Goal: Task Accomplishment & Management: Manage account settings

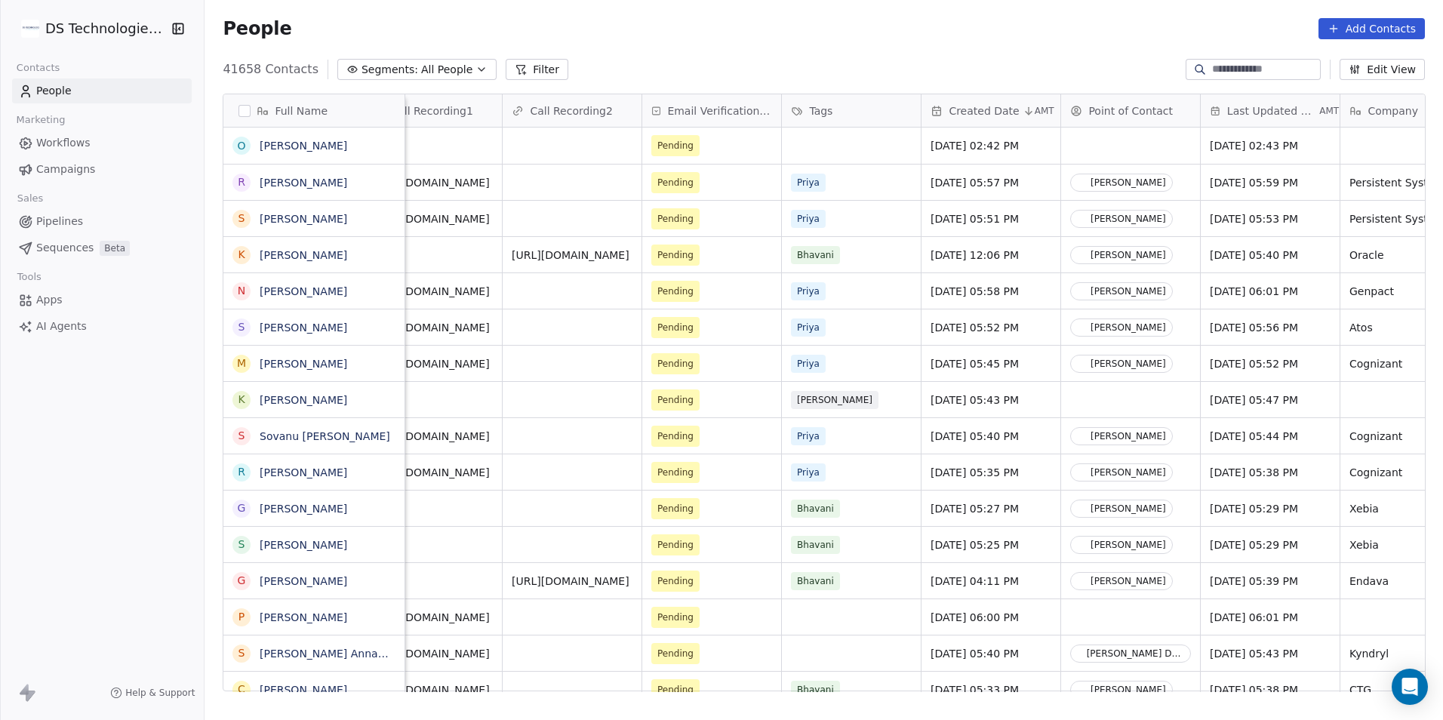
scroll to position [0, 1306]
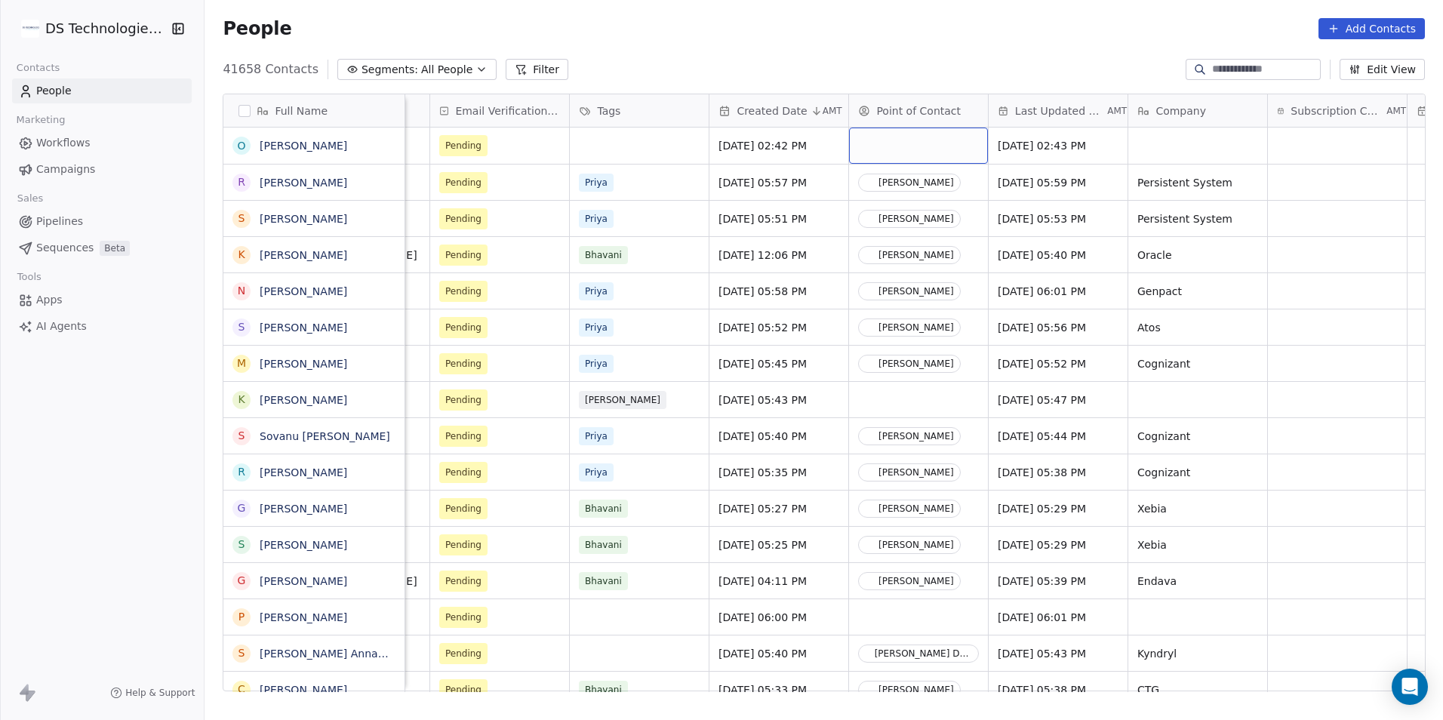
click at [902, 135] on div "grid" at bounding box center [918, 146] width 139 height 36
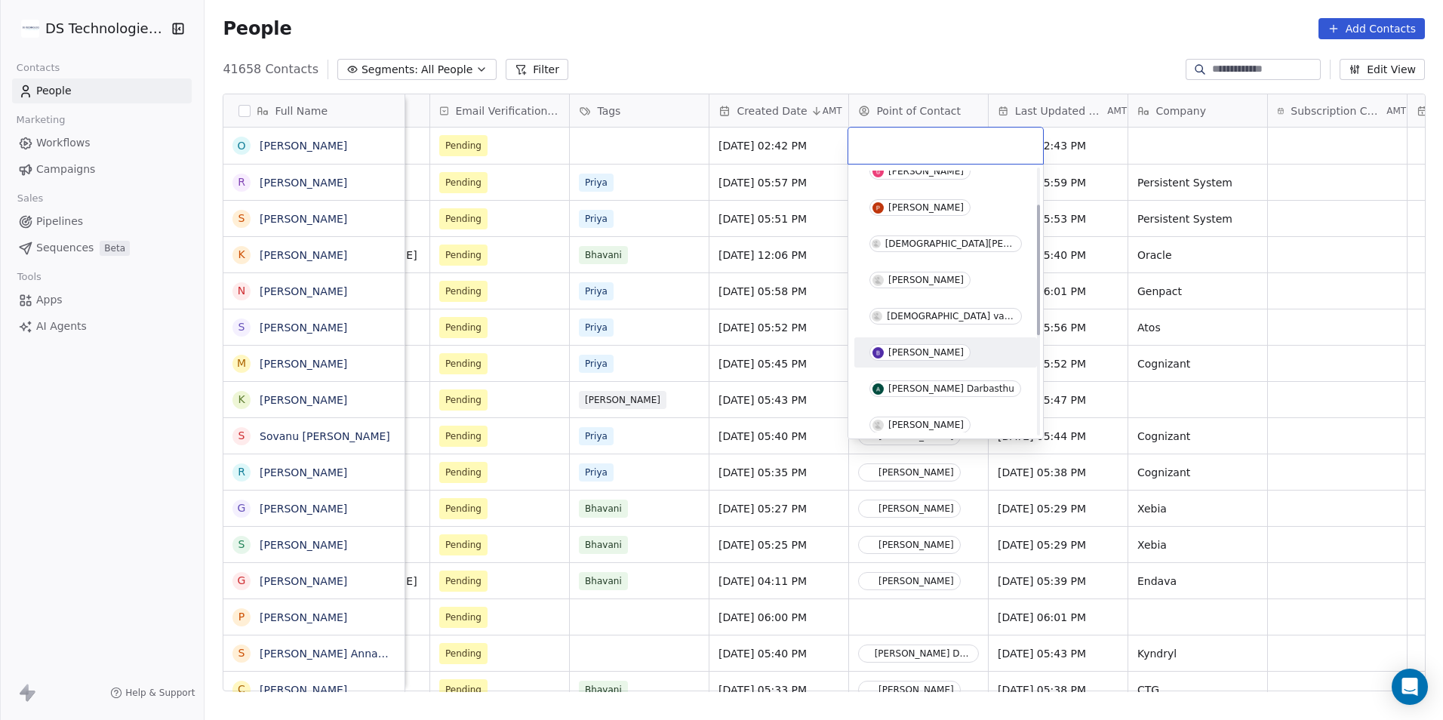
scroll to position [75, 0]
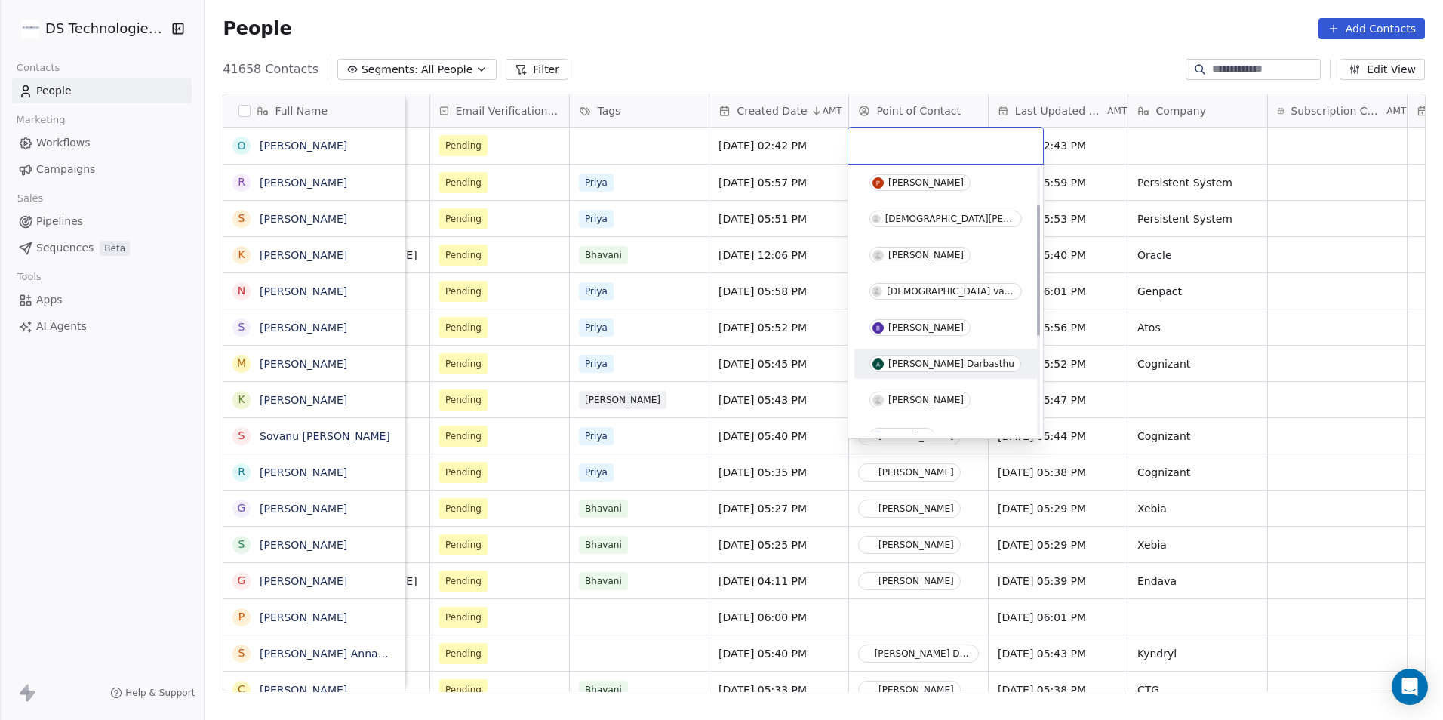
click at [920, 369] on span "[PERSON_NAME] Darbasthu" at bounding box center [945, 363] width 152 height 17
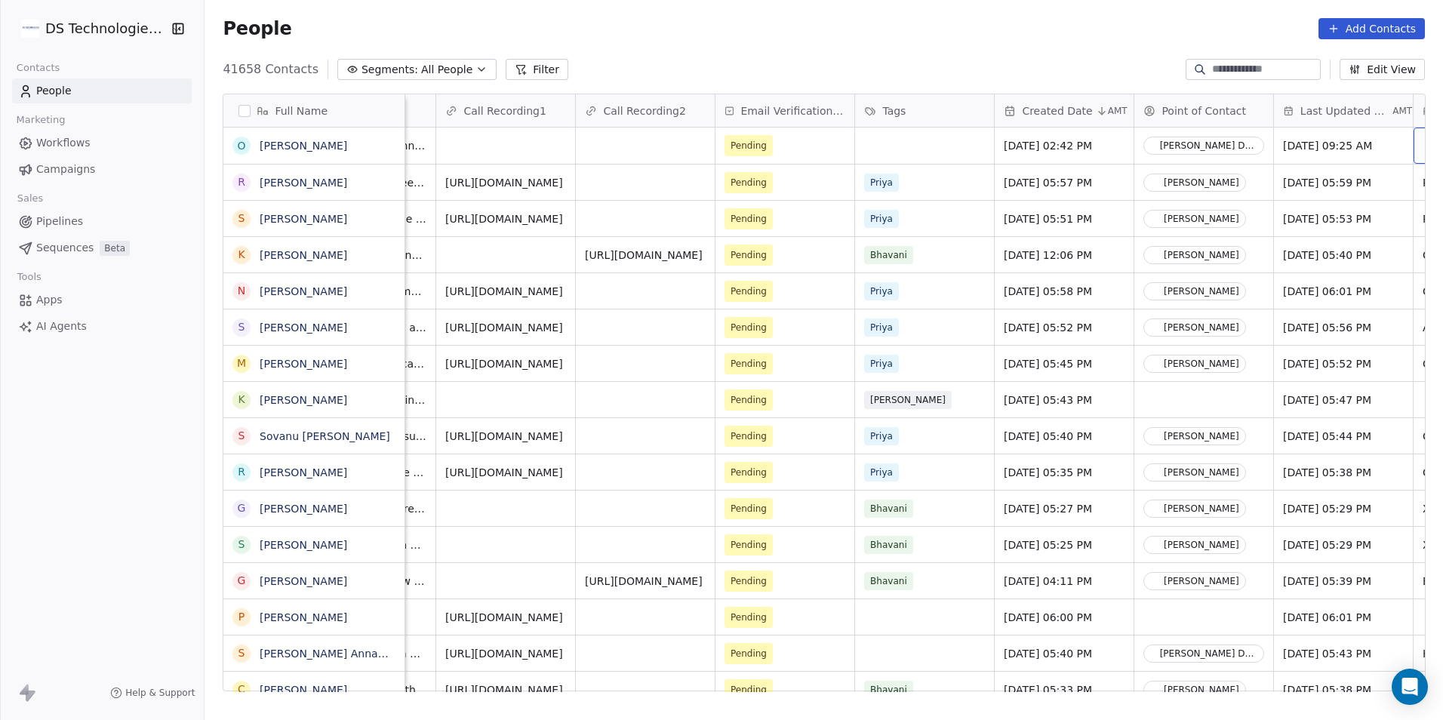
scroll to position [0, 1161]
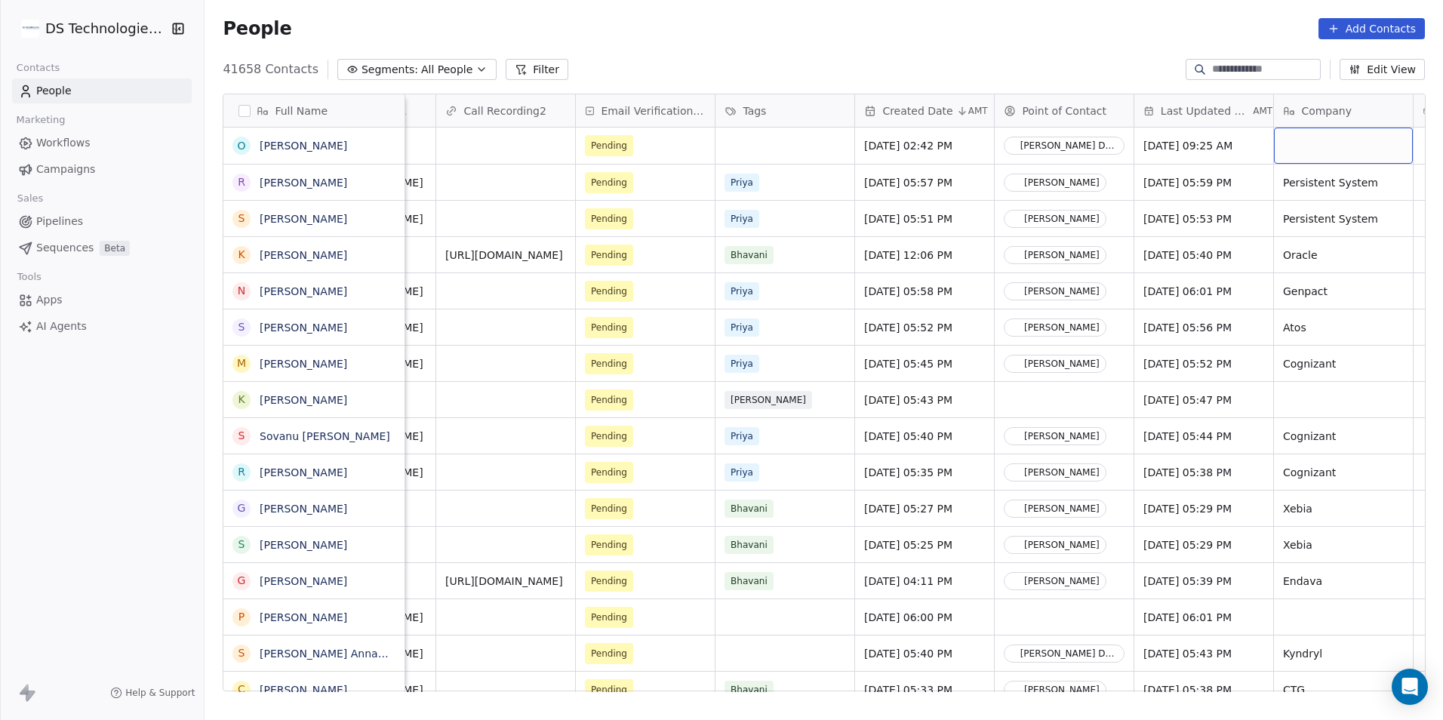
click at [1354, 133] on div "grid" at bounding box center [1343, 146] width 139 height 36
click at [1358, 133] on div "grid" at bounding box center [1343, 146] width 139 height 36
type textarea "*******"
click at [1070, 405] on div "grid" at bounding box center [1064, 399] width 139 height 35
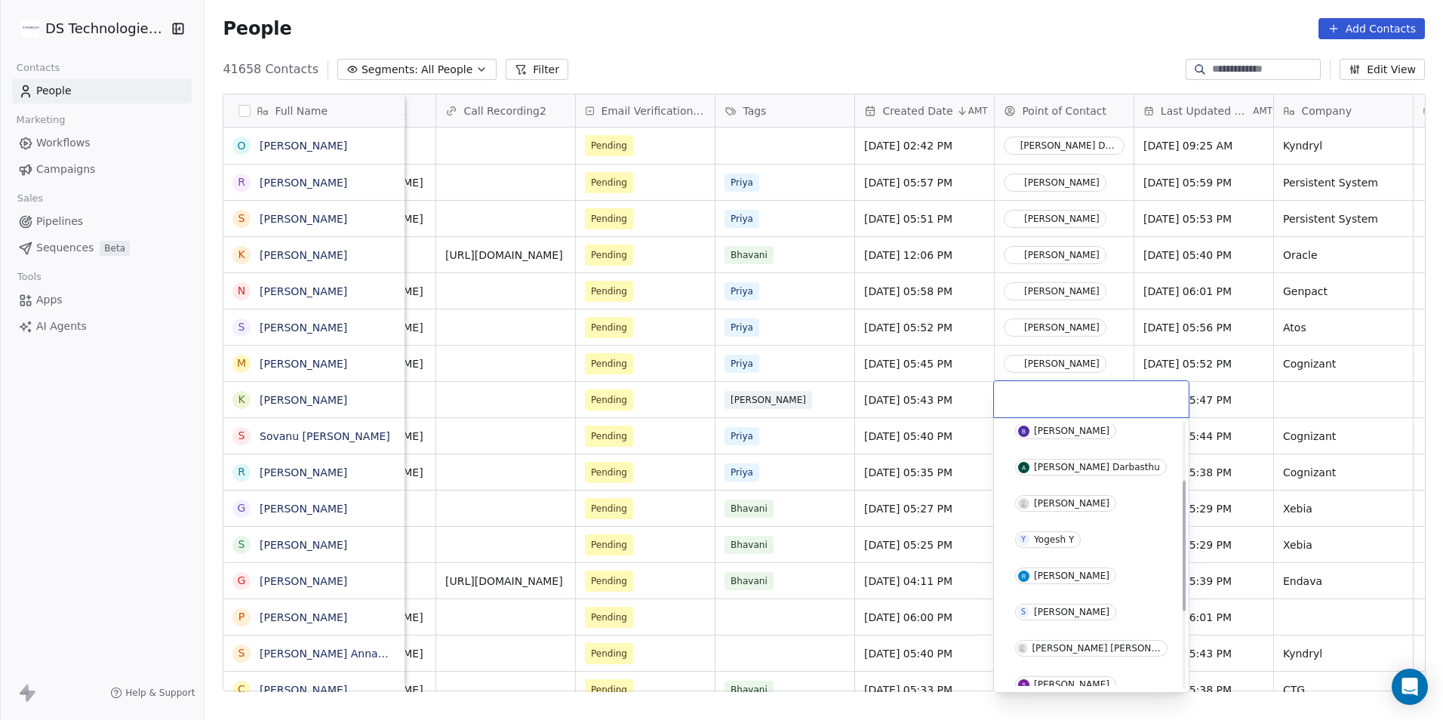
scroll to position [226, 0]
click at [1068, 475] on div "[PERSON_NAME] Darbasthu" at bounding box center [1091, 466] width 171 height 24
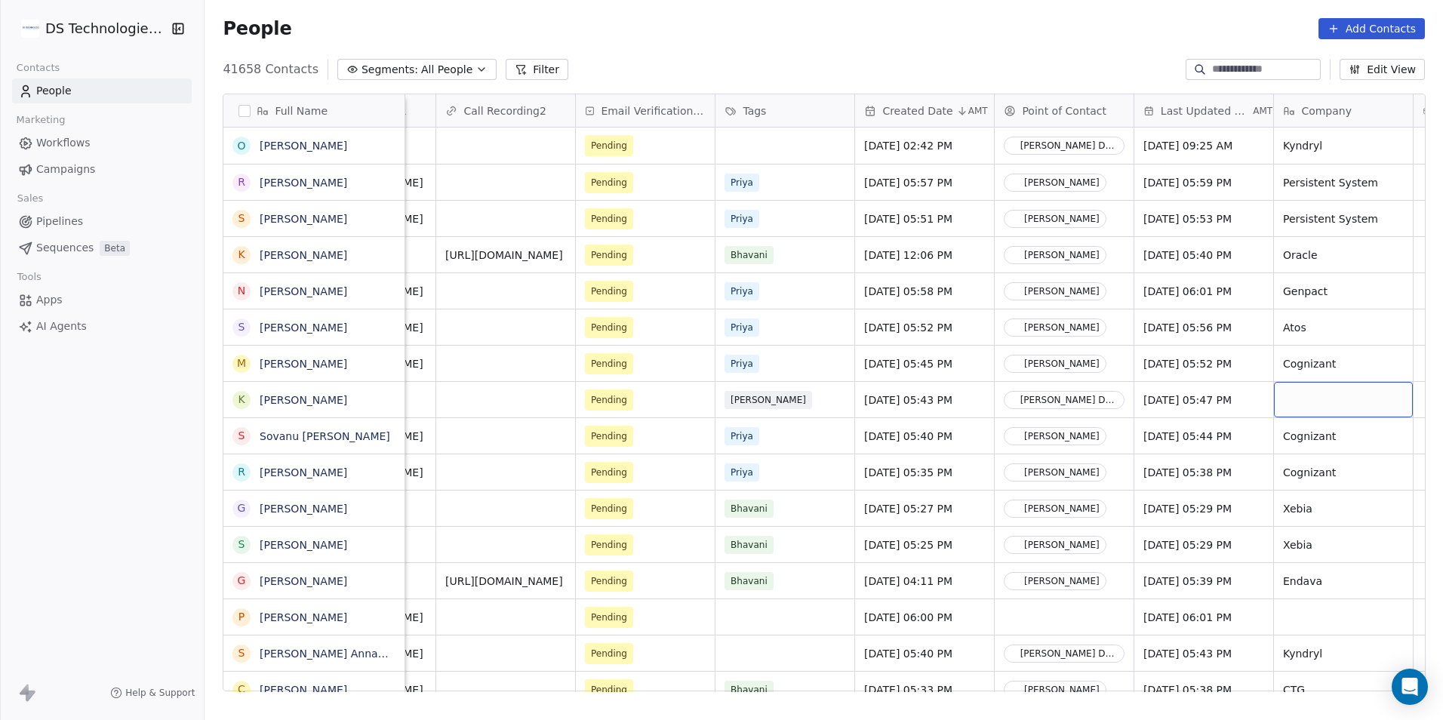
click at [1306, 405] on div "grid" at bounding box center [1343, 399] width 139 height 35
type textarea "***"
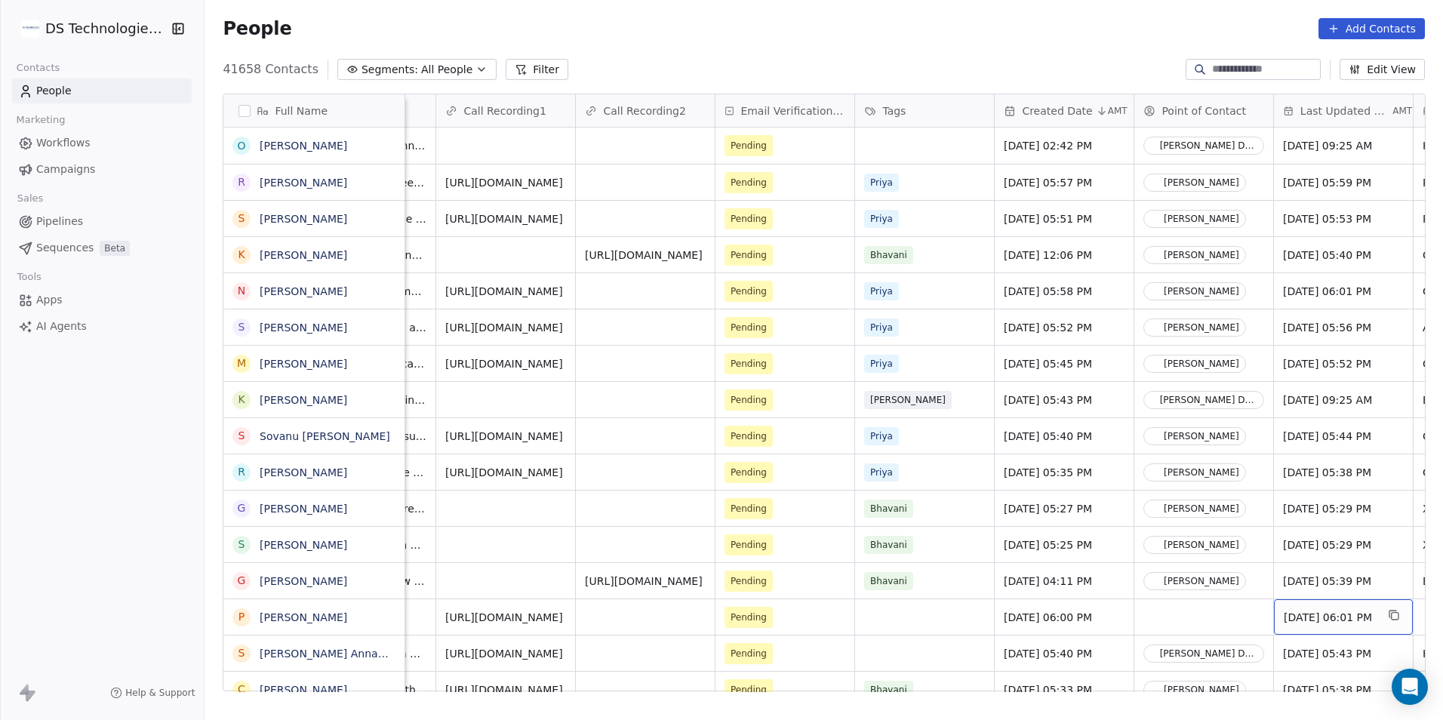
scroll to position [0, 1161]
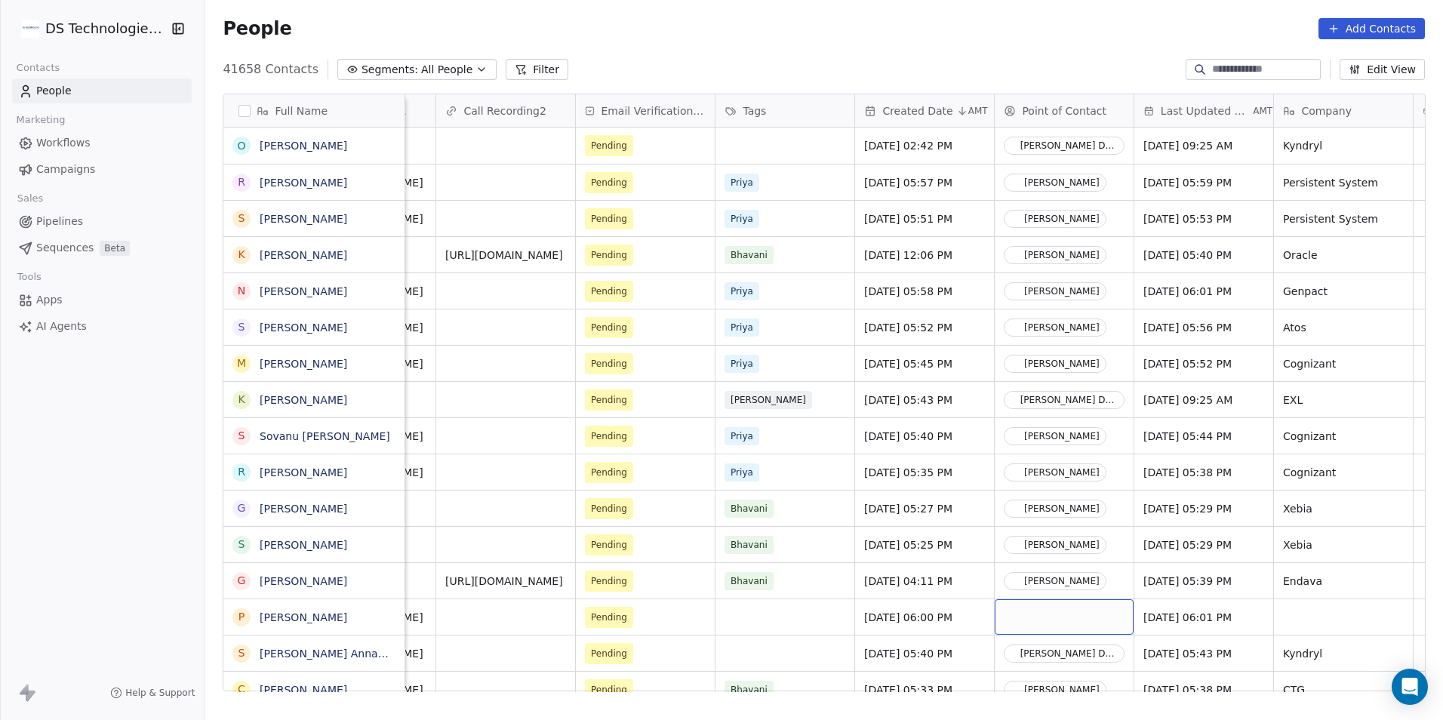
click at [1030, 613] on div "grid" at bounding box center [1064, 616] width 139 height 35
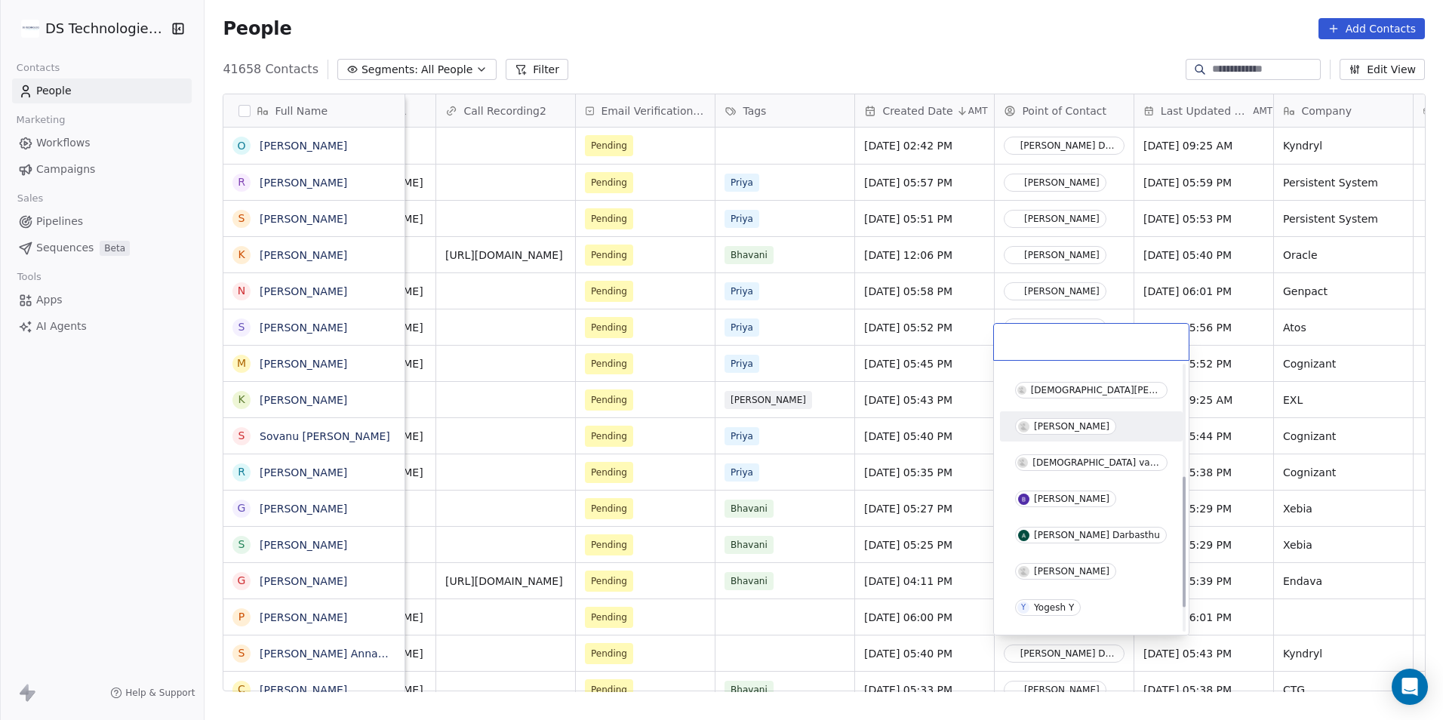
scroll to position [226, 0]
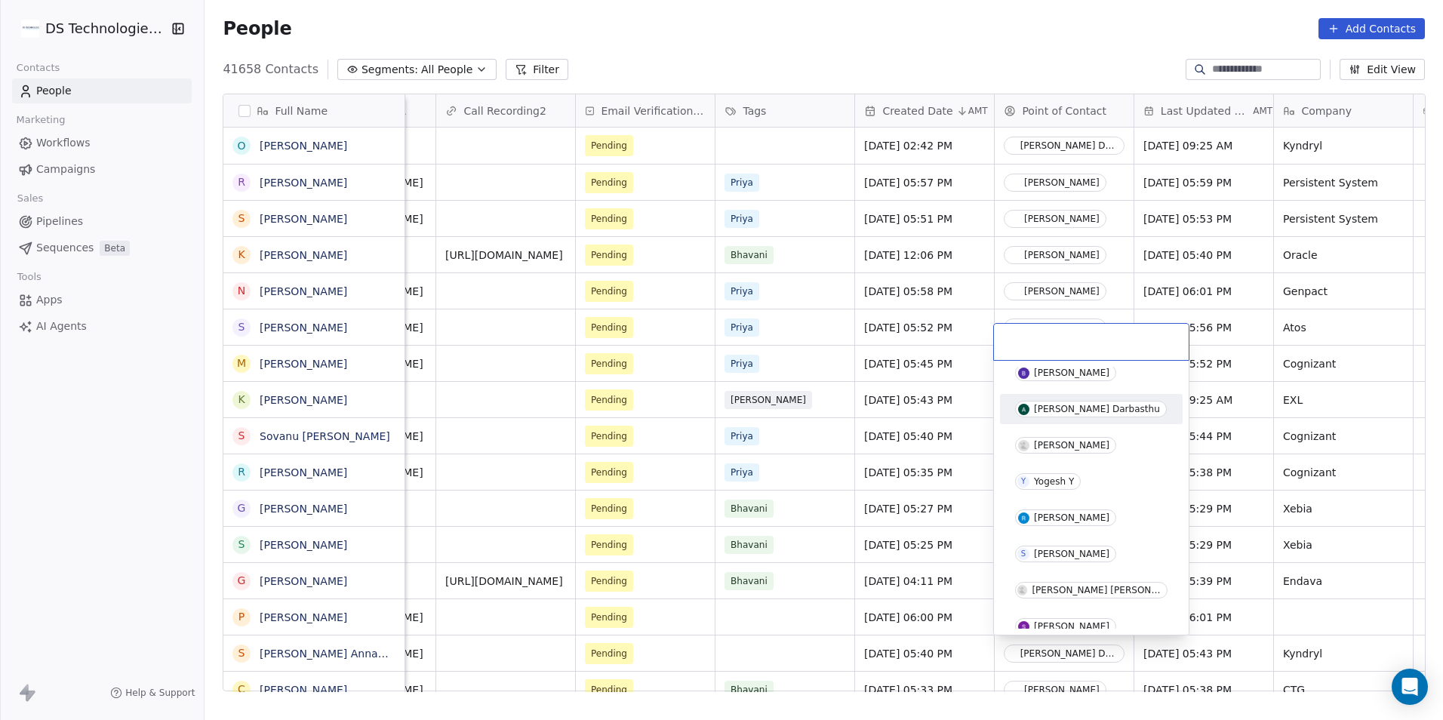
click at [1071, 414] on div "[PERSON_NAME] Darbasthu" at bounding box center [1097, 409] width 126 height 11
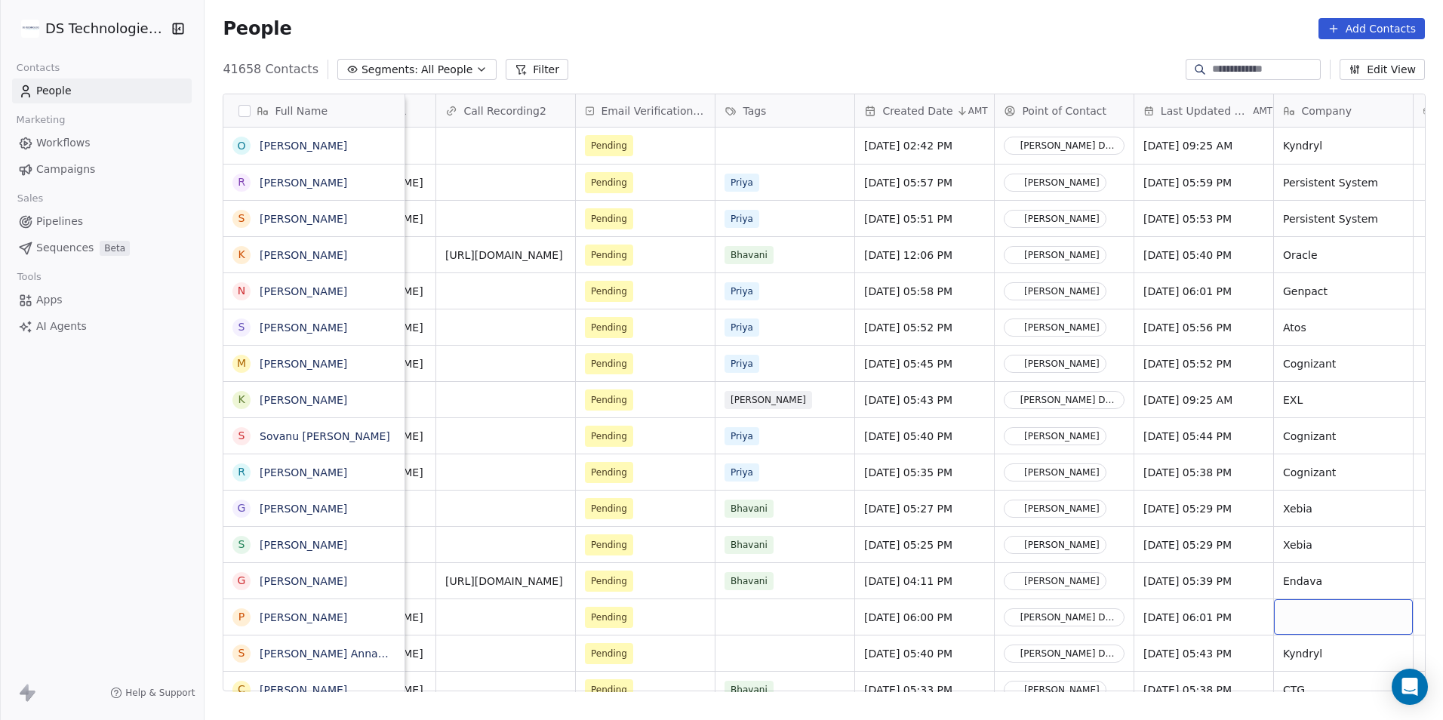
click at [1312, 619] on div "grid" at bounding box center [1343, 616] width 139 height 35
click at [1323, 663] on html "DS Technologies Inc Contacts People Marketing Workflows Campaigns Sales Pipelin…" at bounding box center [721, 360] width 1443 height 720
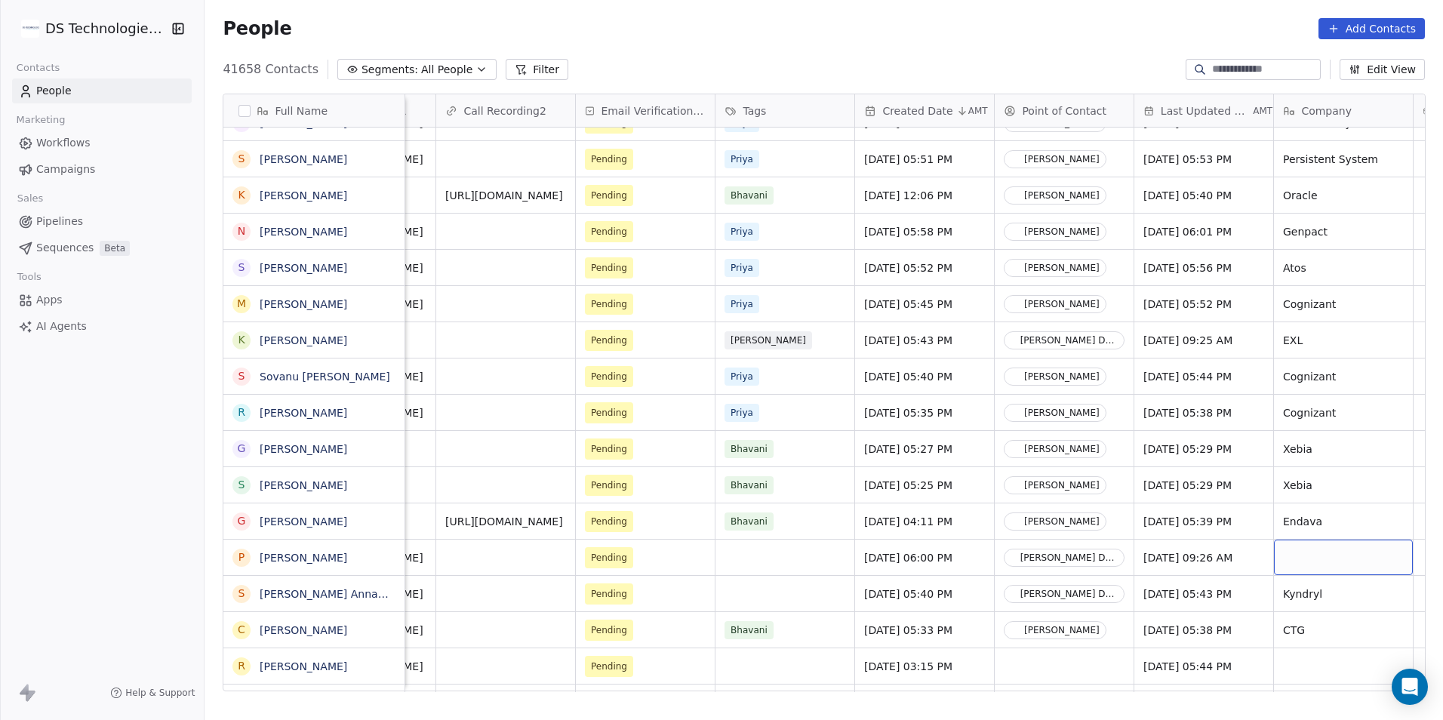
click at [1314, 561] on div "grid" at bounding box center [1343, 557] width 139 height 35
type textarea "*******"
click at [1201, 607] on html "DS Technologies Inc Contacts People Marketing Workflows Campaigns Sales Pipelin…" at bounding box center [721, 360] width 1443 height 720
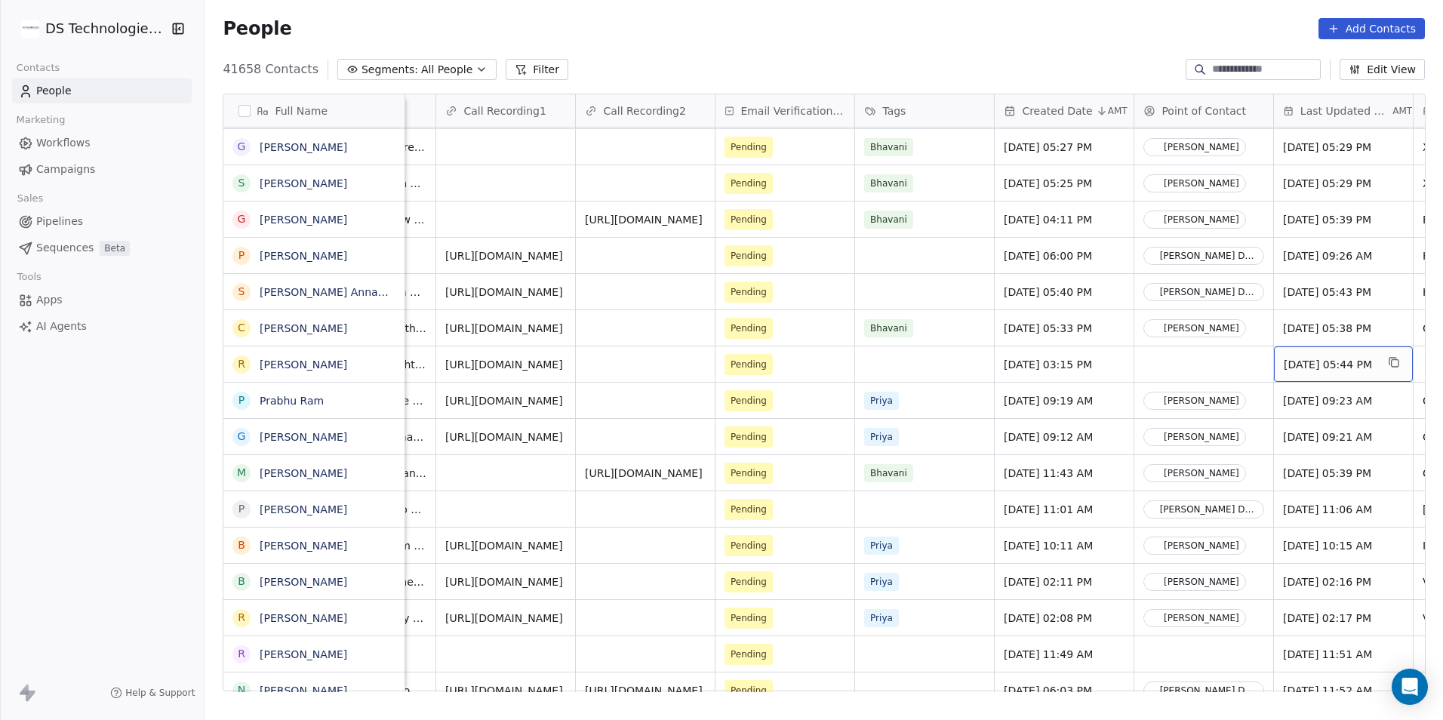
scroll to position [0, 1161]
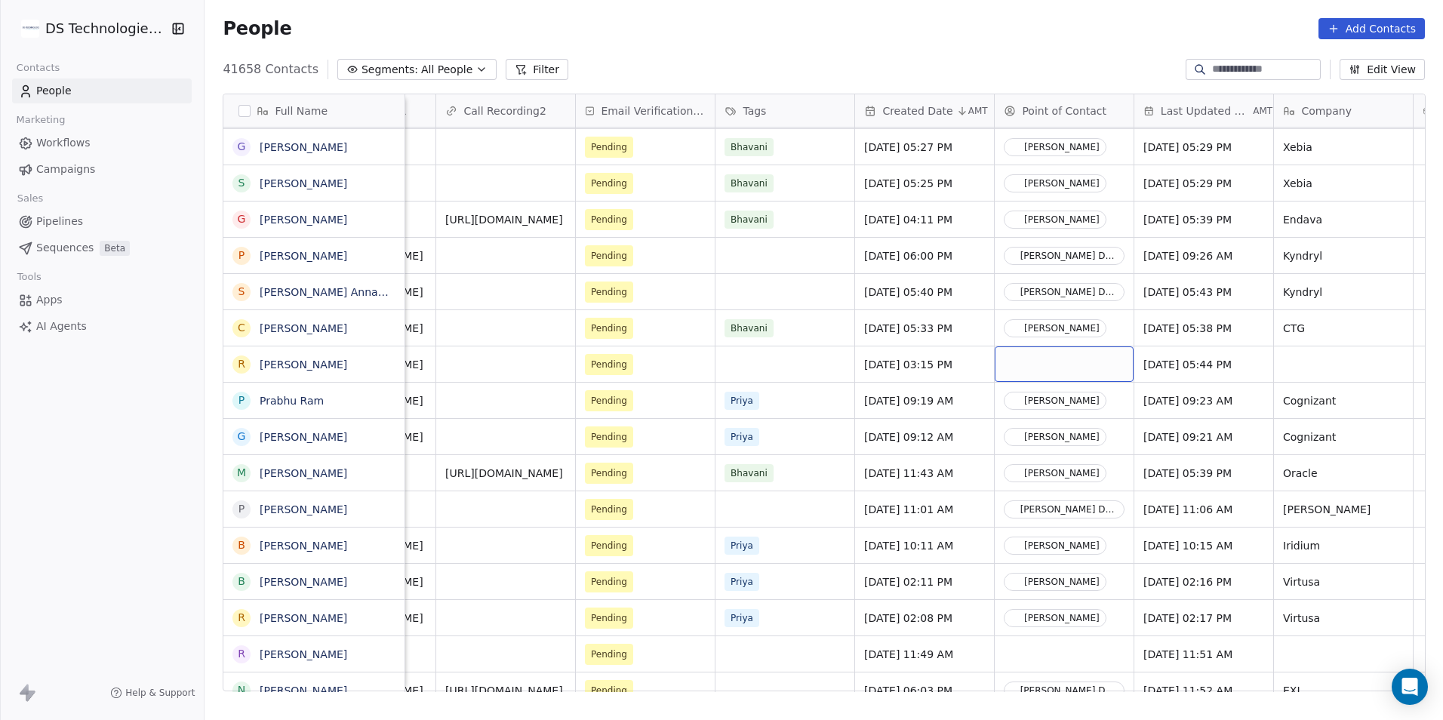
click at [1108, 355] on div "grid" at bounding box center [1064, 363] width 139 height 35
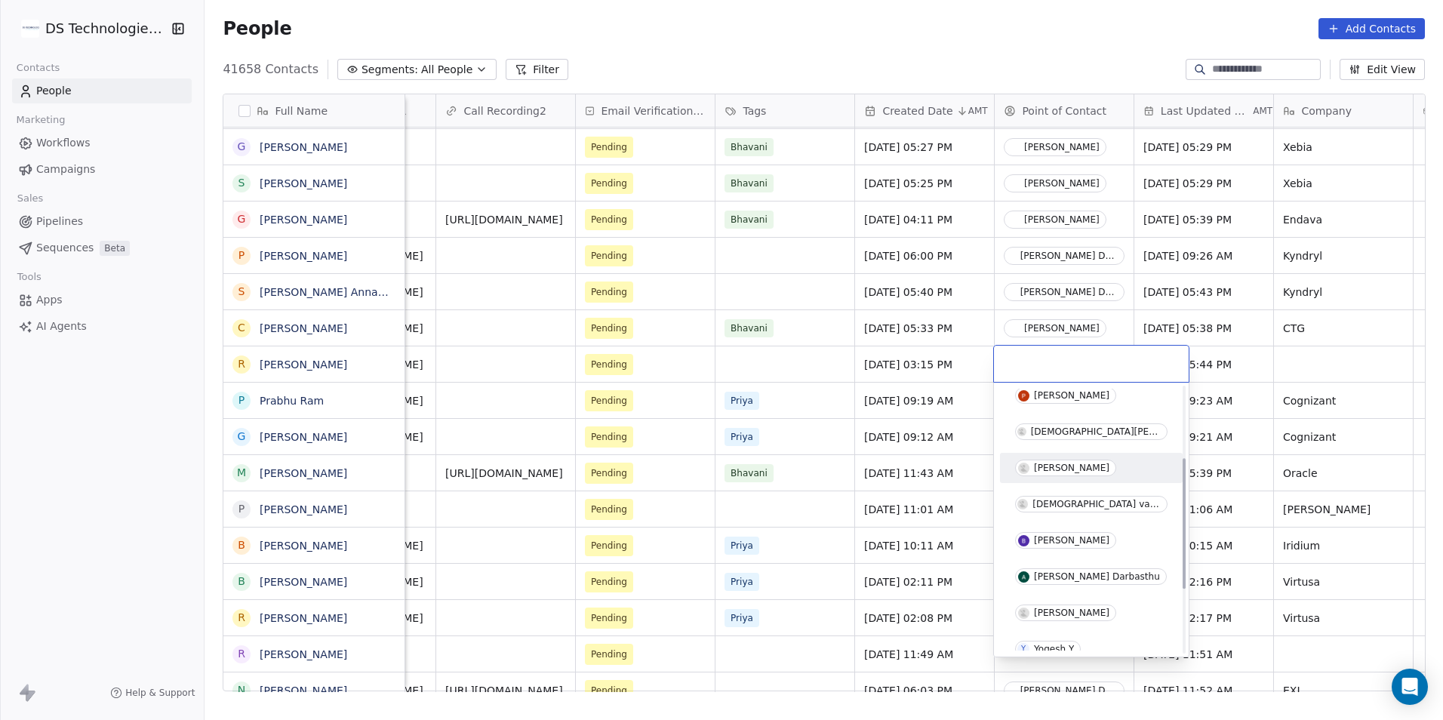
scroll to position [151, 0]
click at [1090, 496] on div "[PERSON_NAME] Darbasthu" at bounding box center [1091, 506] width 171 height 24
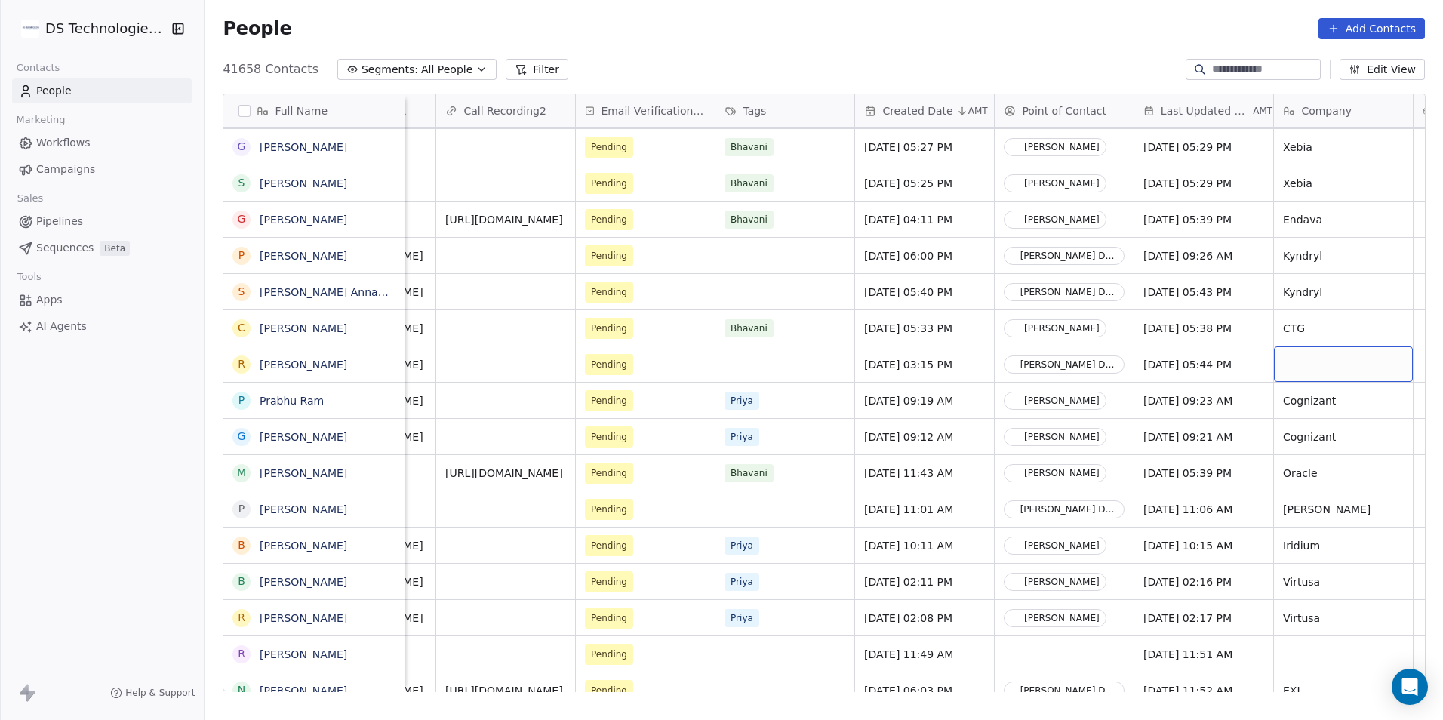
click at [1312, 361] on div "grid" at bounding box center [1343, 363] width 139 height 35
type textarea "***"
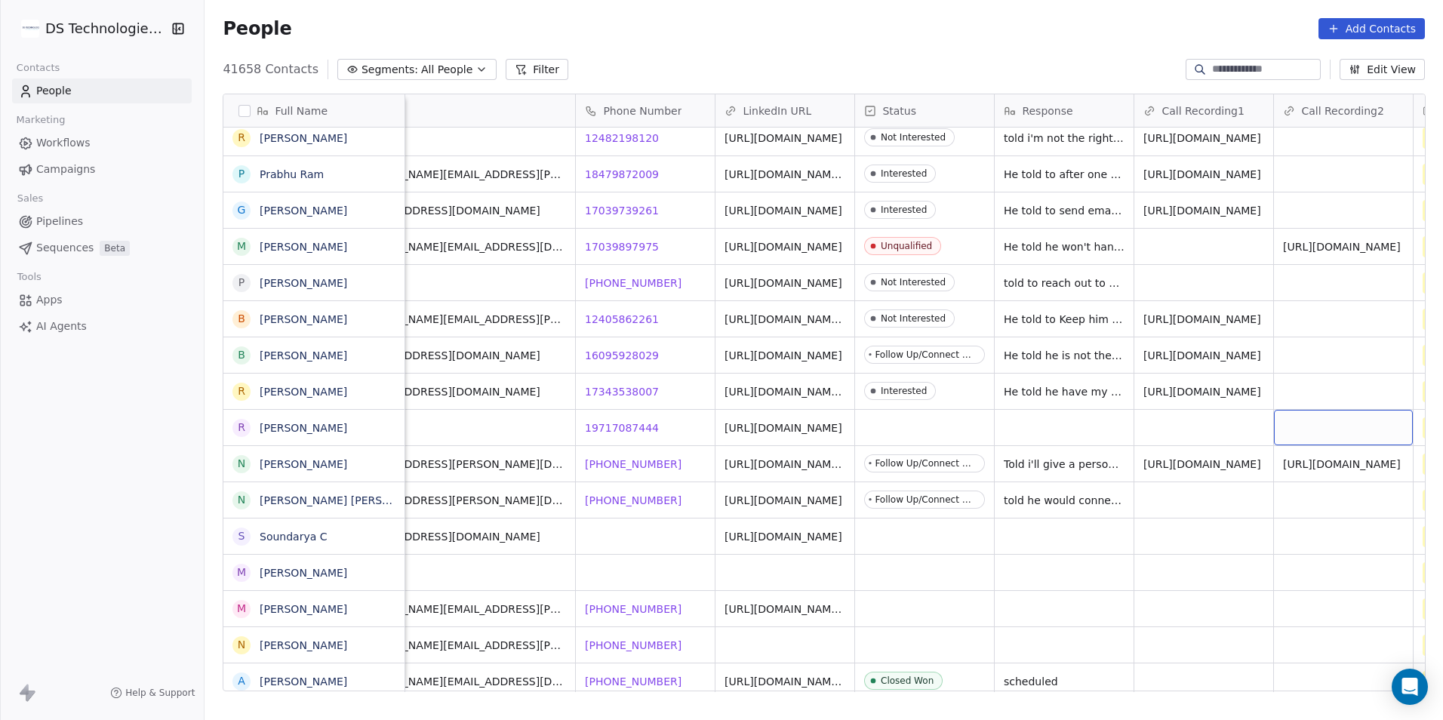
scroll to position [0, 463]
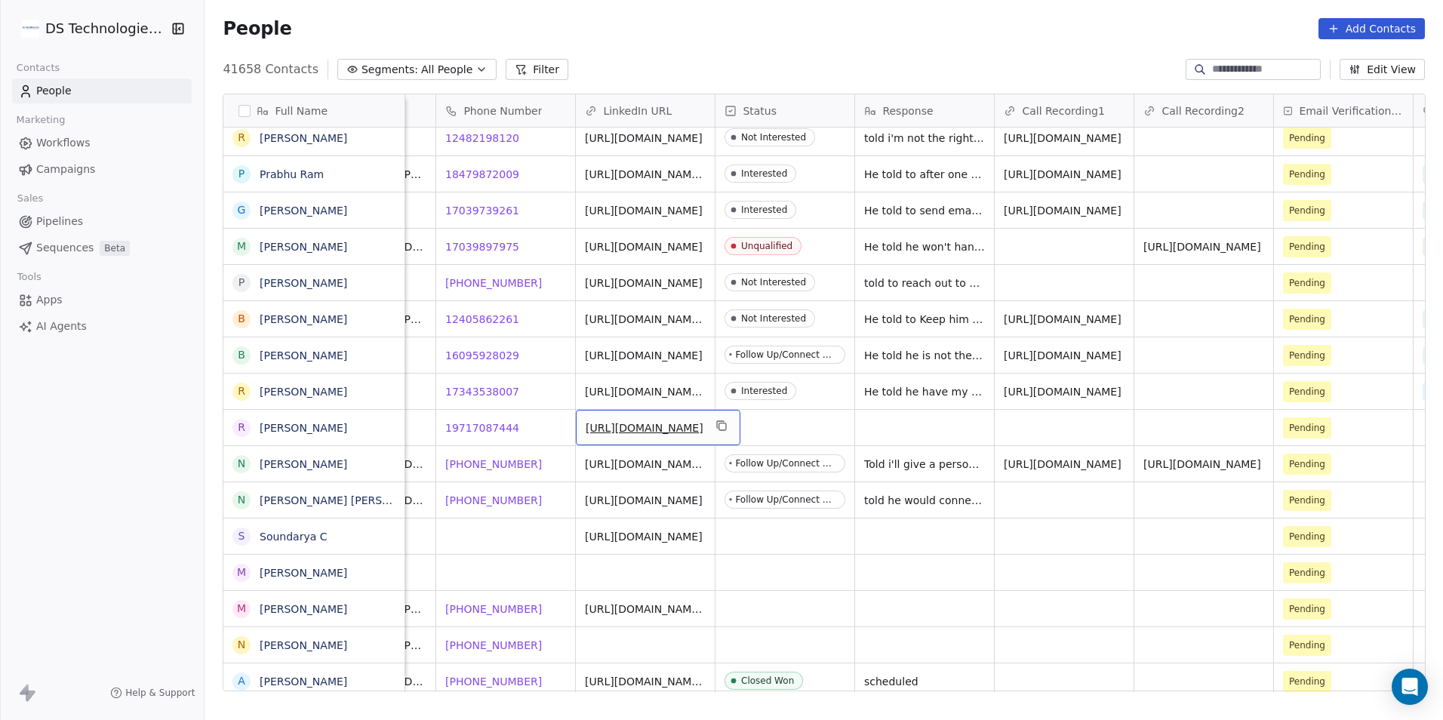
click at [619, 434] on span "[URL][DOMAIN_NAME]" at bounding box center [645, 427] width 118 height 15
click at [624, 432] on input "**********" at bounding box center [645, 428] width 132 height 30
click at [649, 435] on input "**********" at bounding box center [645, 428] width 132 height 30
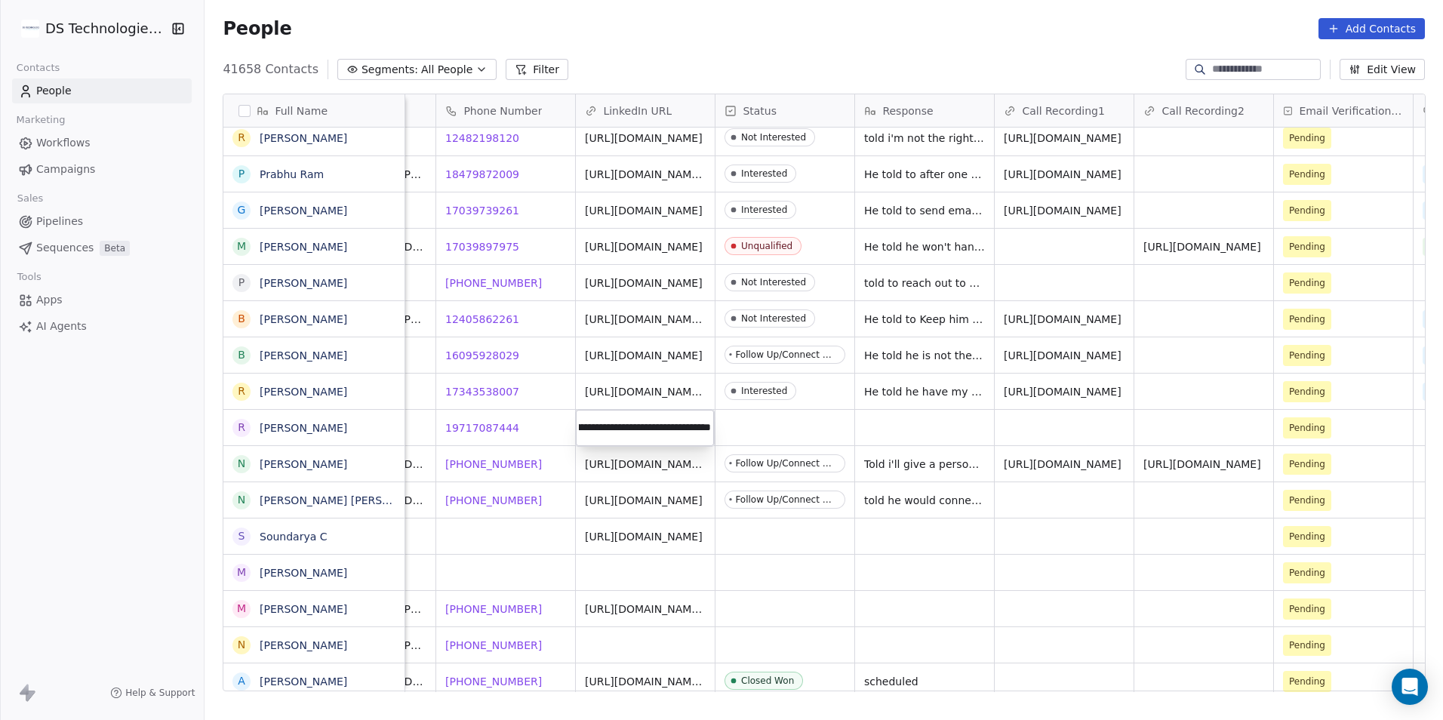
click at [649, 435] on input "**********" at bounding box center [645, 428] width 132 height 30
click at [828, 423] on html "DS Technologies Inc Contacts People Marketing Workflows Campaigns Sales Pipelin…" at bounding box center [721, 360] width 1443 height 720
click at [641, 426] on link "[URL][DOMAIN_NAME]" at bounding box center [645, 428] width 118 height 12
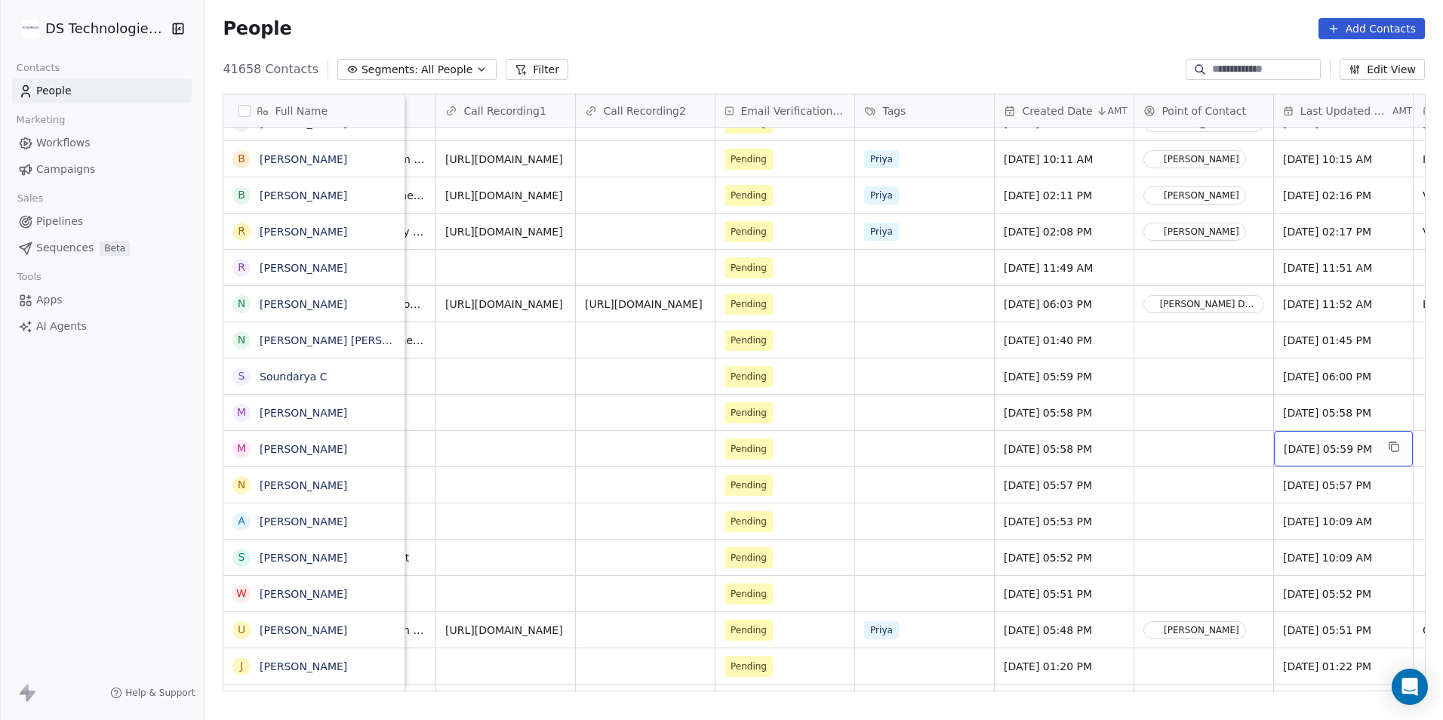
scroll to position [0, 1161]
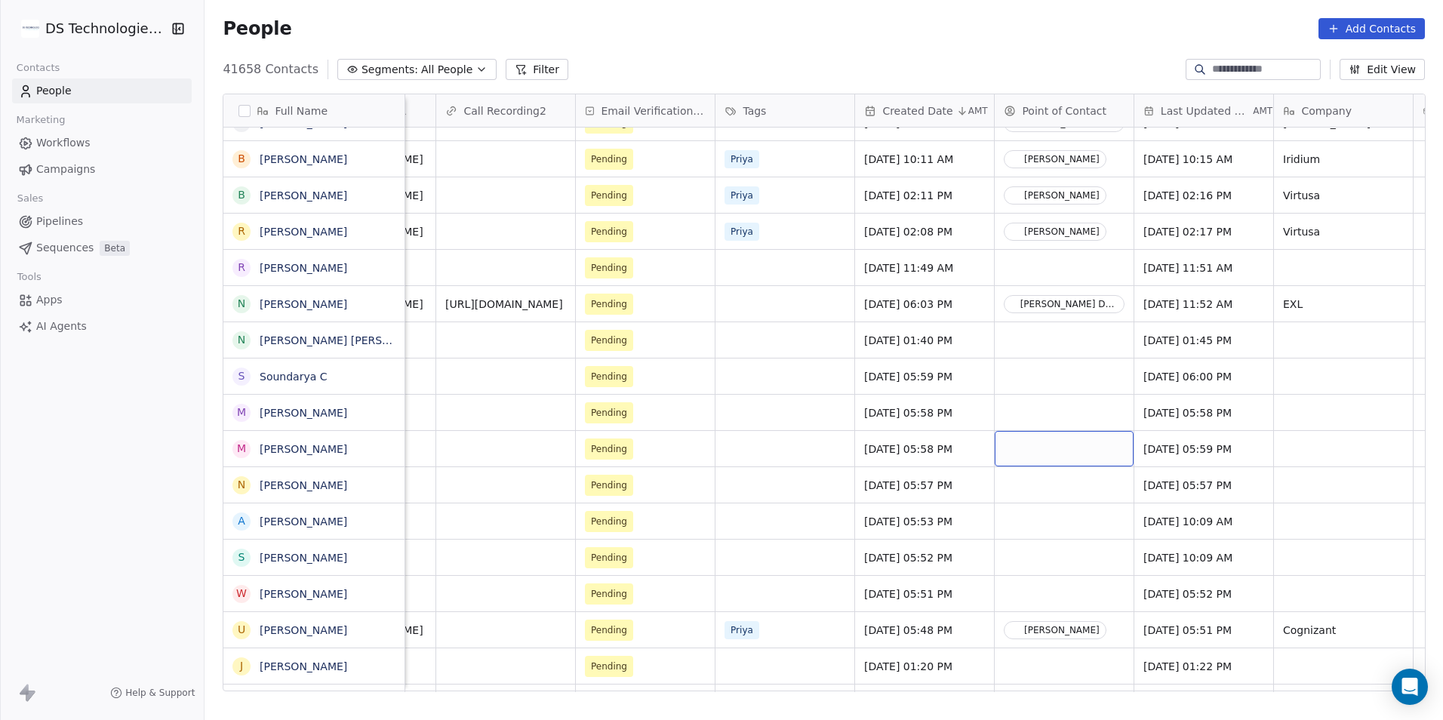
click at [1079, 448] on div "grid" at bounding box center [1064, 448] width 139 height 35
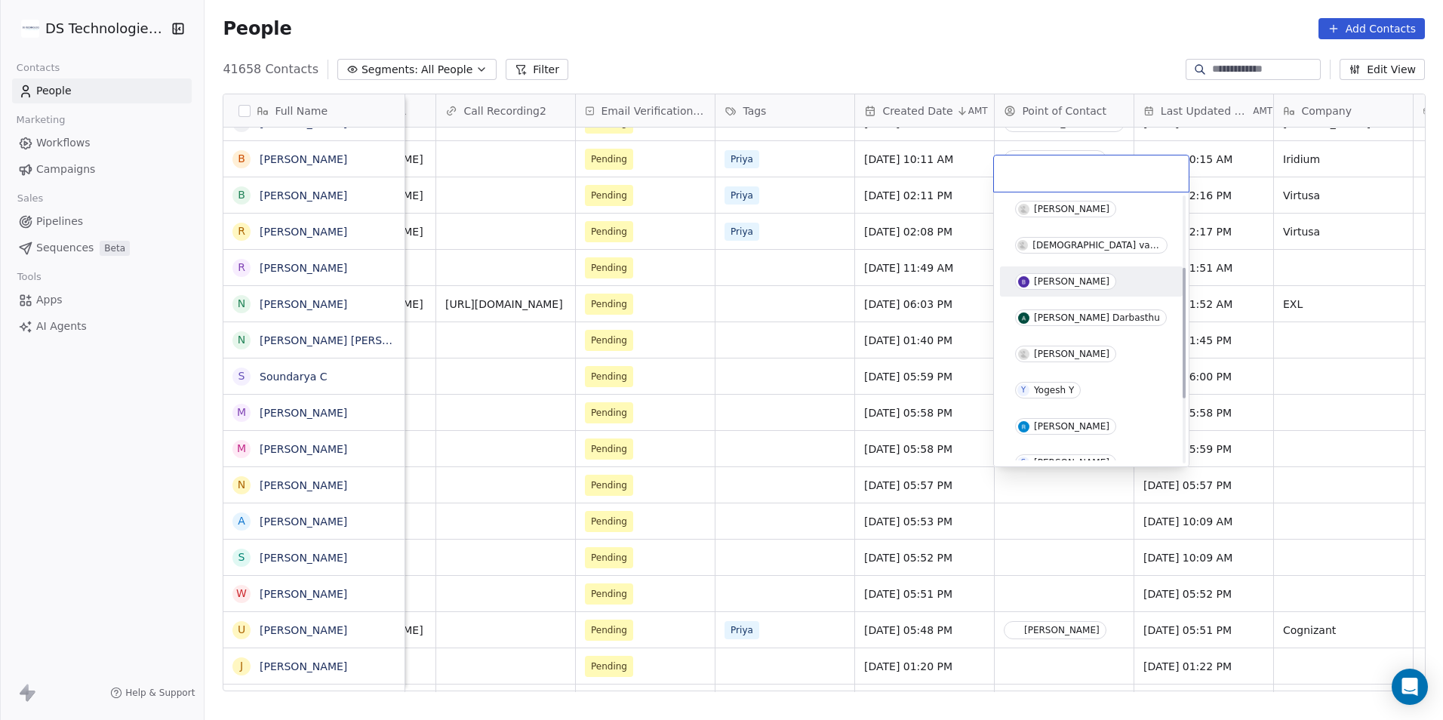
scroll to position [151, 0]
click at [1086, 310] on span "[PERSON_NAME] Darbasthu" at bounding box center [1091, 316] width 152 height 17
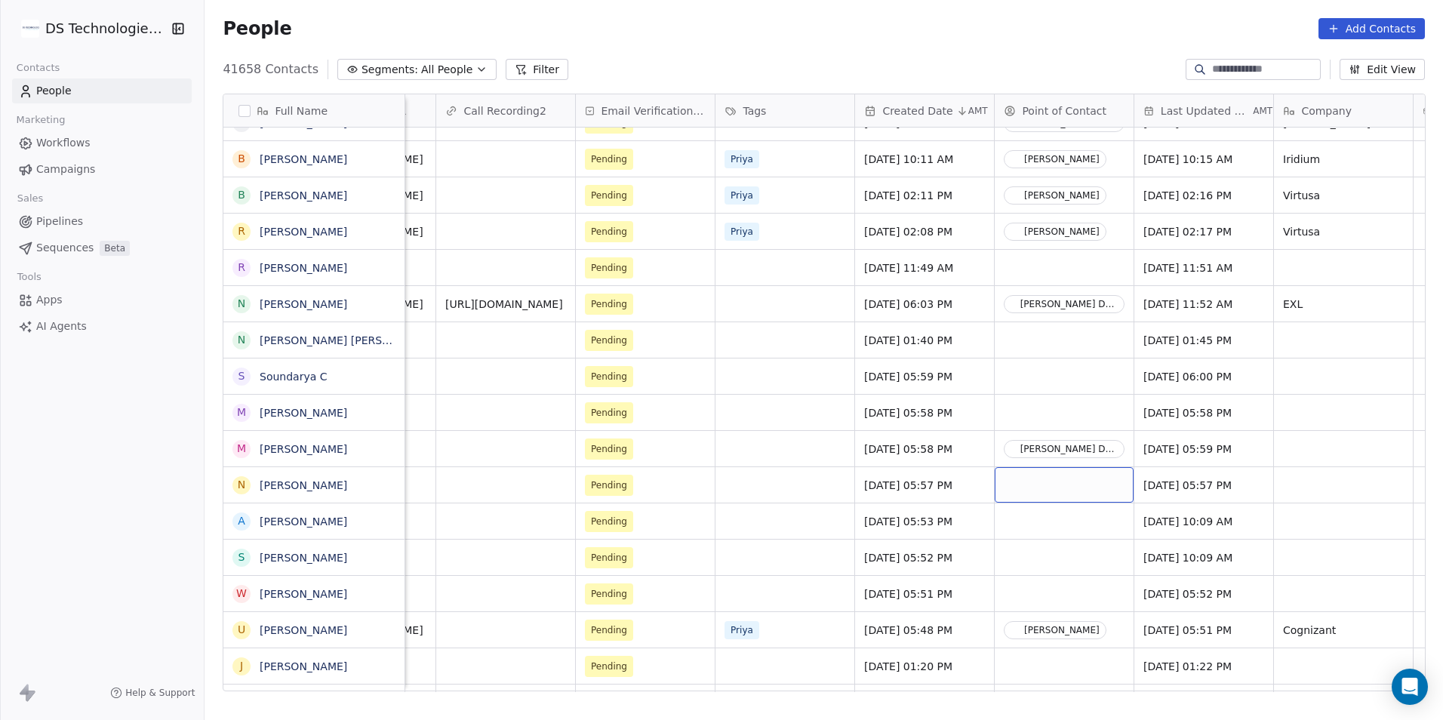
click at [1069, 482] on div "grid" at bounding box center [1064, 484] width 139 height 35
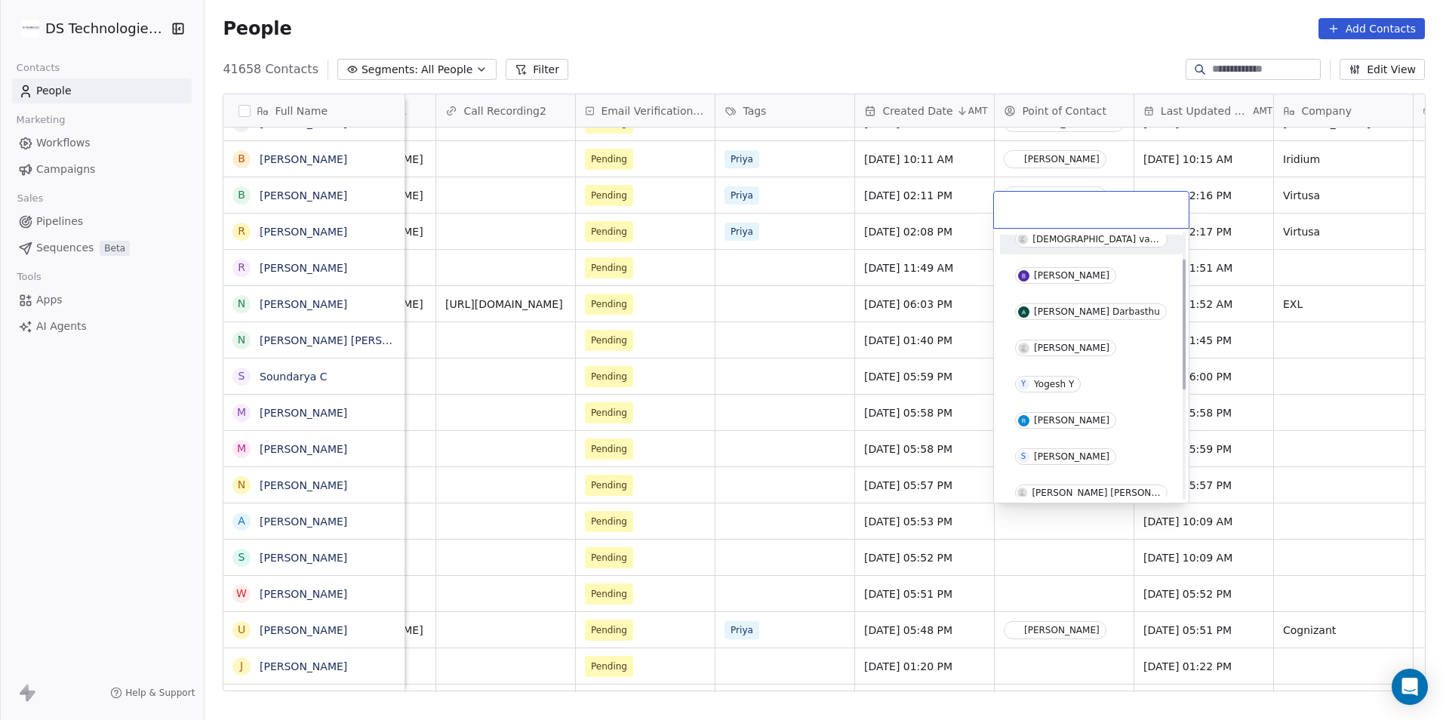
scroll to position [226, 0]
click at [1097, 280] on div "[PERSON_NAME] Darbasthu" at bounding box center [1097, 277] width 126 height 11
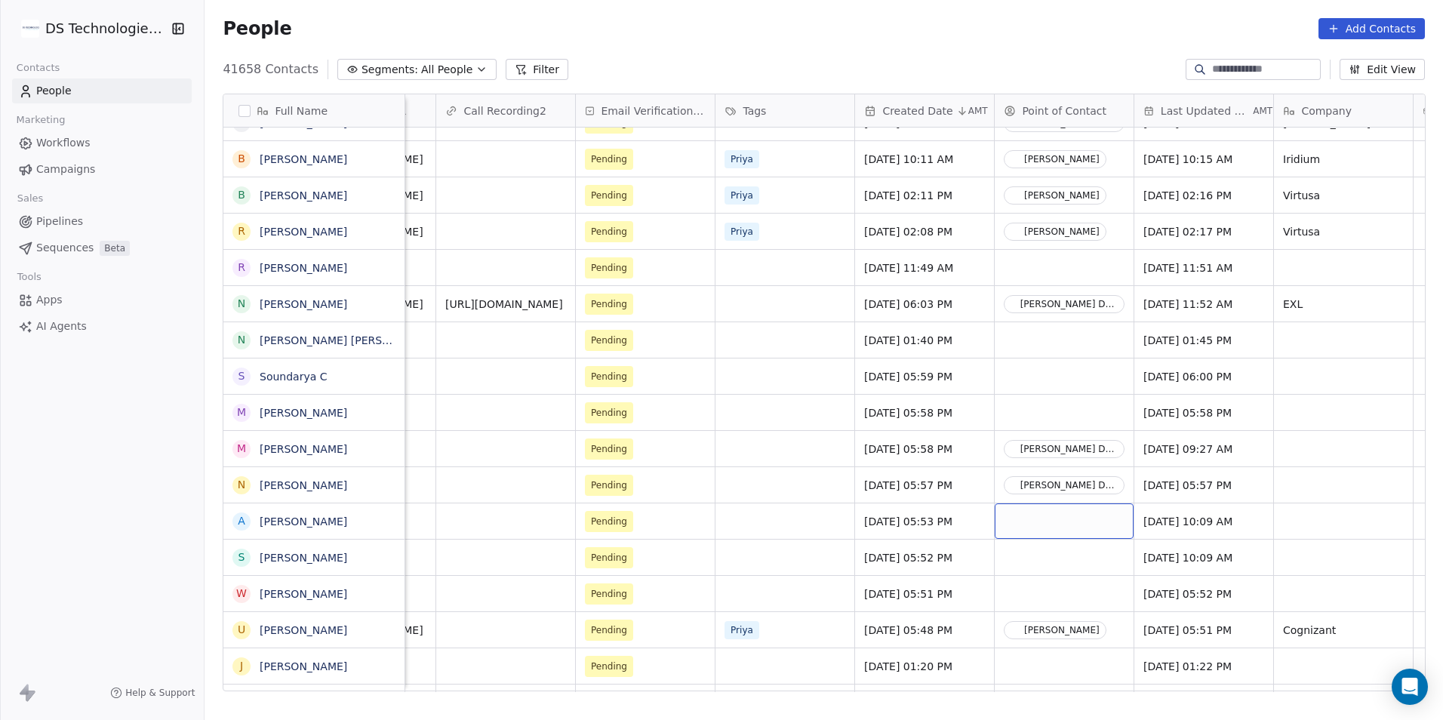
click at [1072, 517] on div "grid" at bounding box center [1064, 520] width 139 height 35
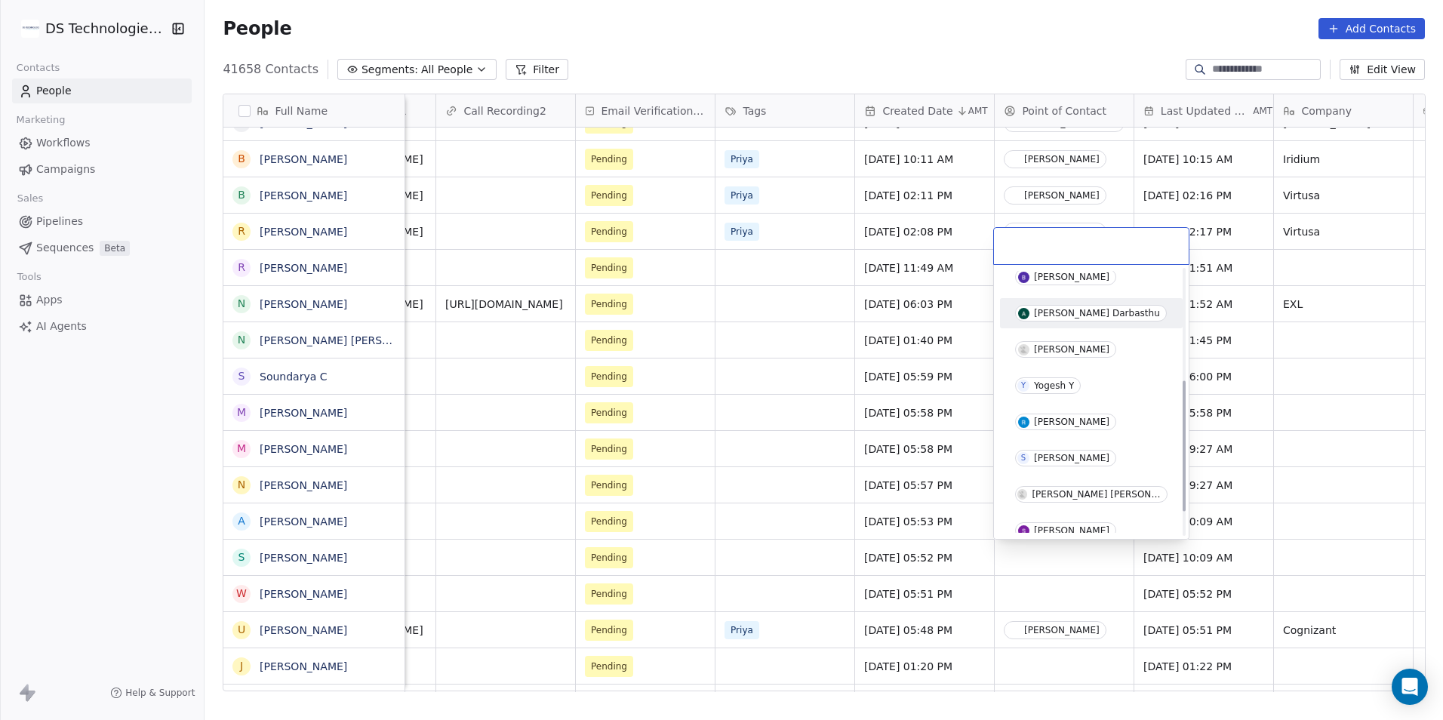
click at [1077, 318] on div "[PERSON_NAME] Darbasthu" at bounding box center [1097, 313] width 126 height 11
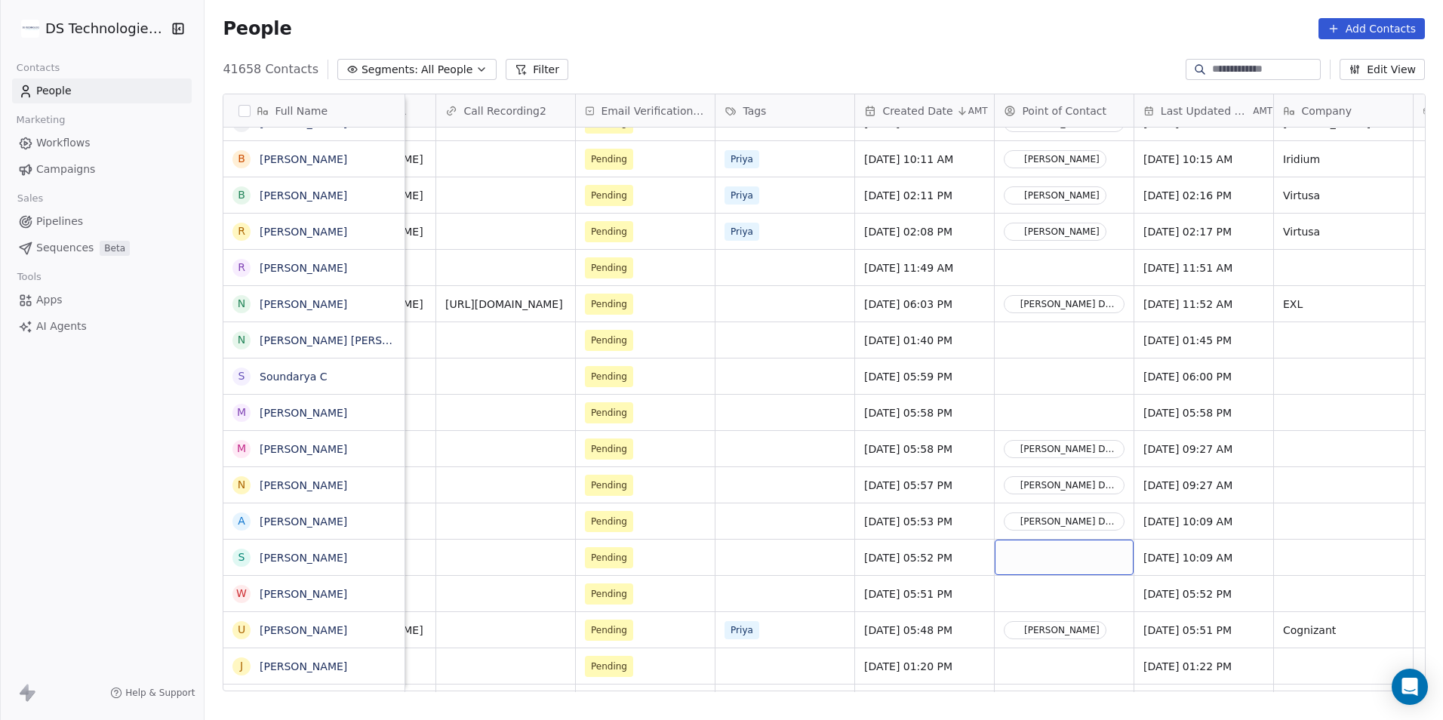
click at [1067, 556] on div "grid" at bounding box center [1064, 557] width 139 height 35
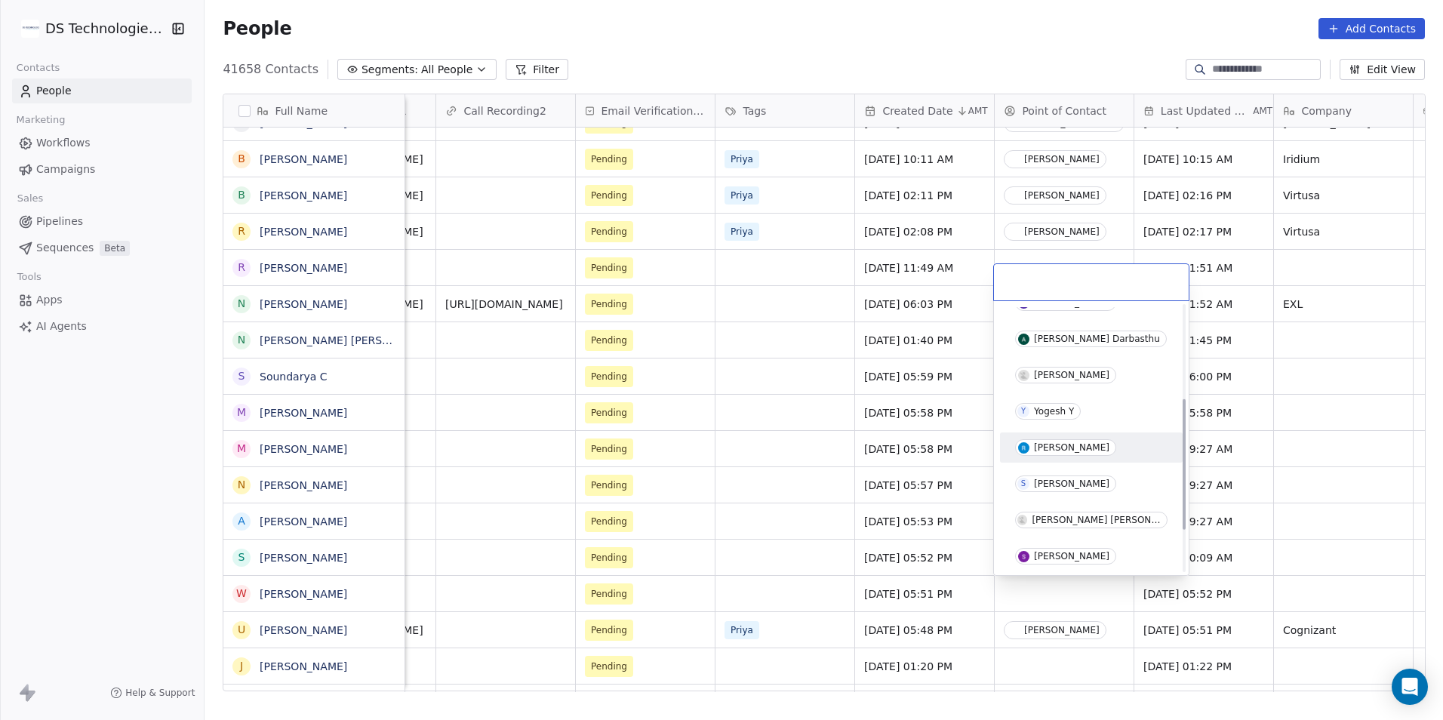
scroll to position [125, 0]
click at [1075, 446] on div "[PERSON_NAME] Darbasthu" at bounding box center [1097, 451] width 126 height 11
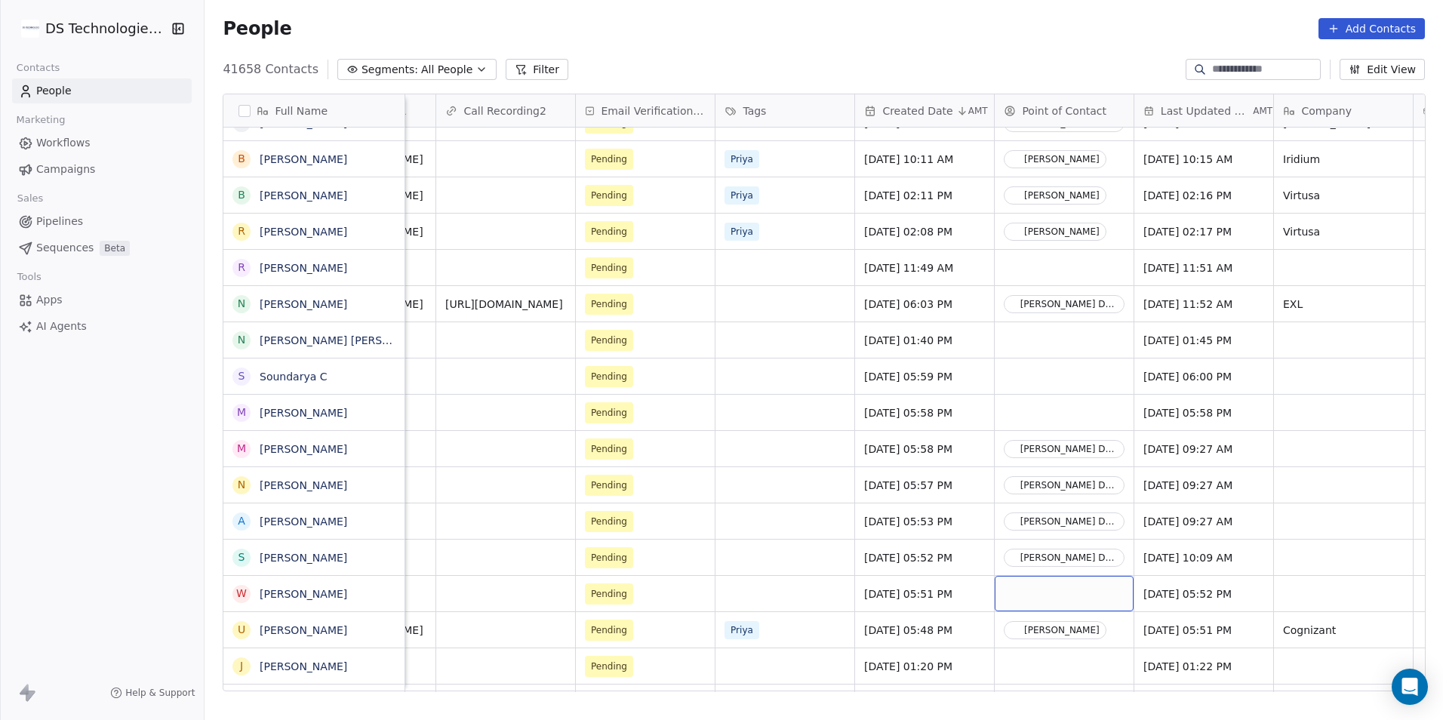
click at [1096, 591] on div "grid" at bounding box center [1064, 593] width 139 height 35
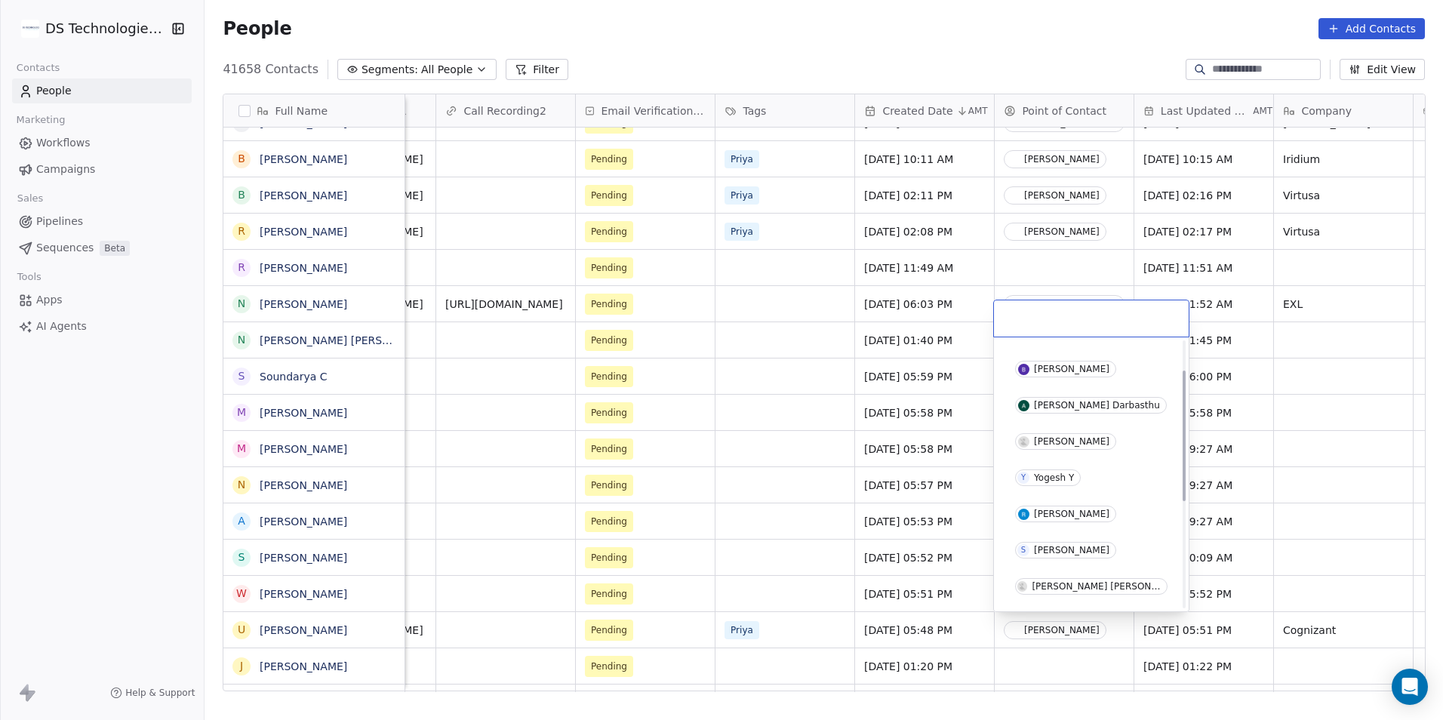
scroll to position [226, 0]
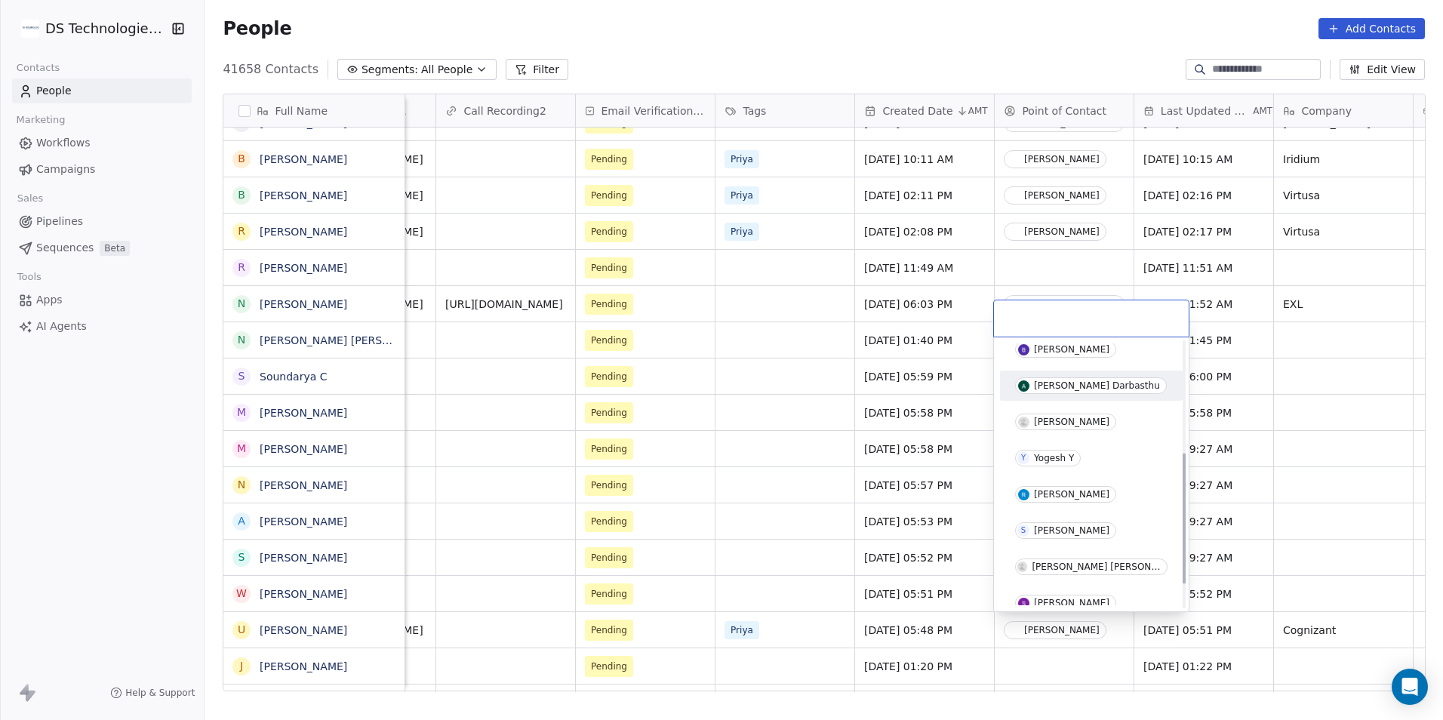
click at [1091, 392] on span "[PERSON_NAME] Darbasthu" at bounding box center [1091, 385] width 152 height 17
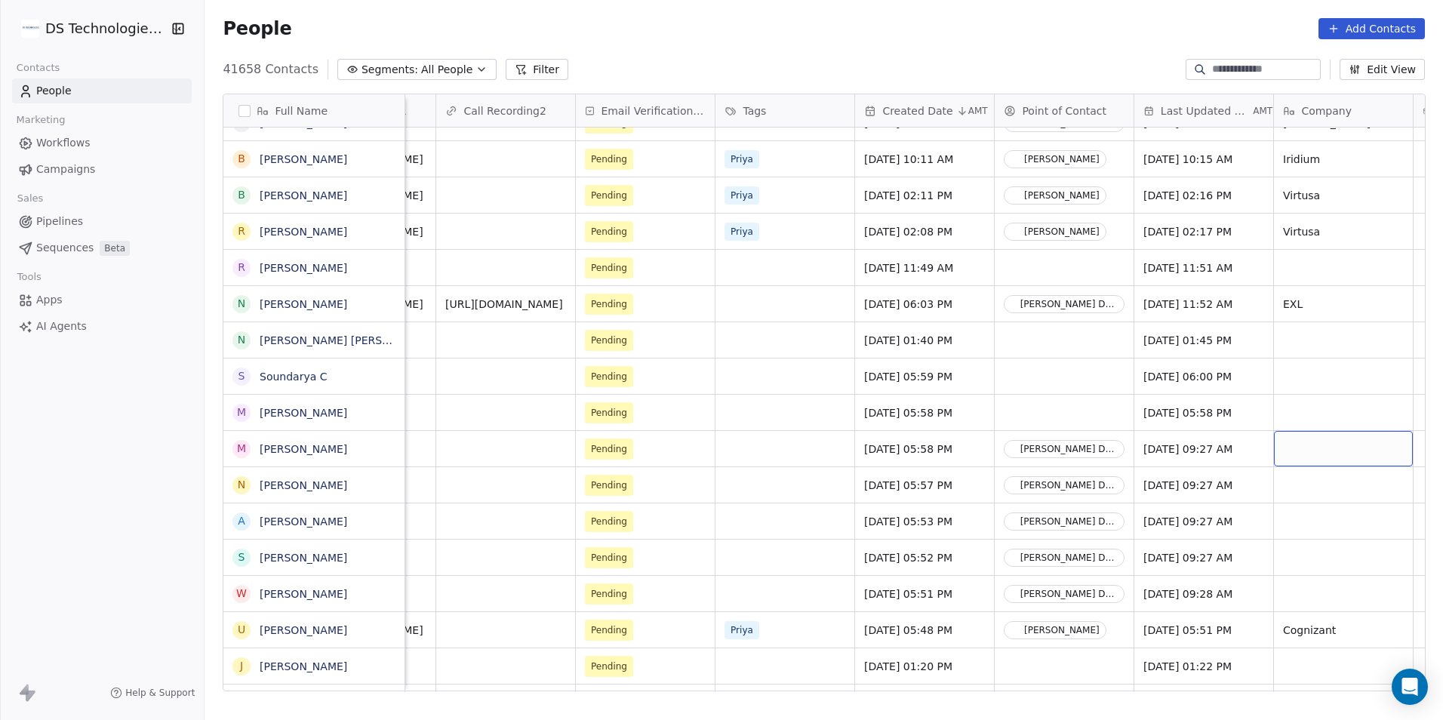
click at [1305, 450] on div "grid" at bounding box center [1343, 448] width 139 height 35
type textarea "********"
click at [1303, 491] on html "DS Technologies Inc Contacts People Marketing Workflows Campaigns Sales Pipelin…" at bounding box center [721, 360] width 1443 height 720
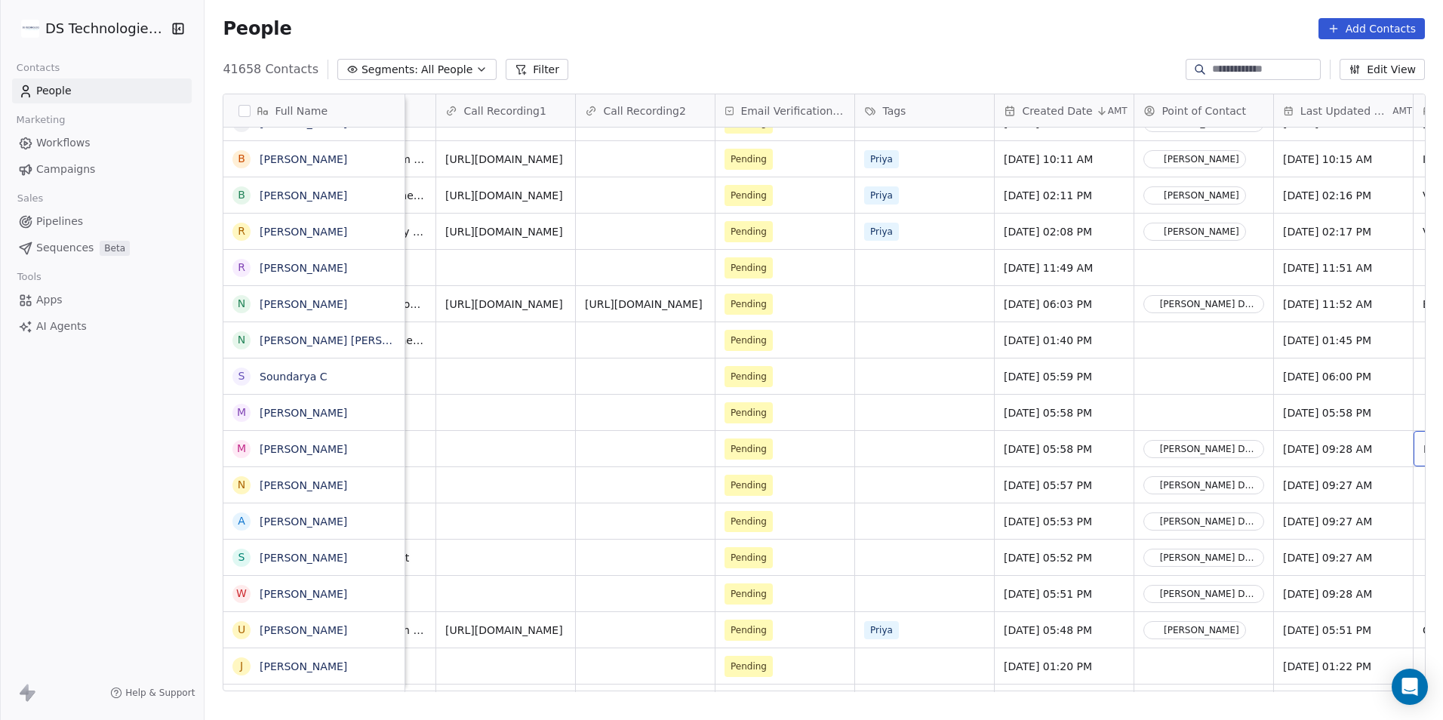
scroll to position [0, 1161]
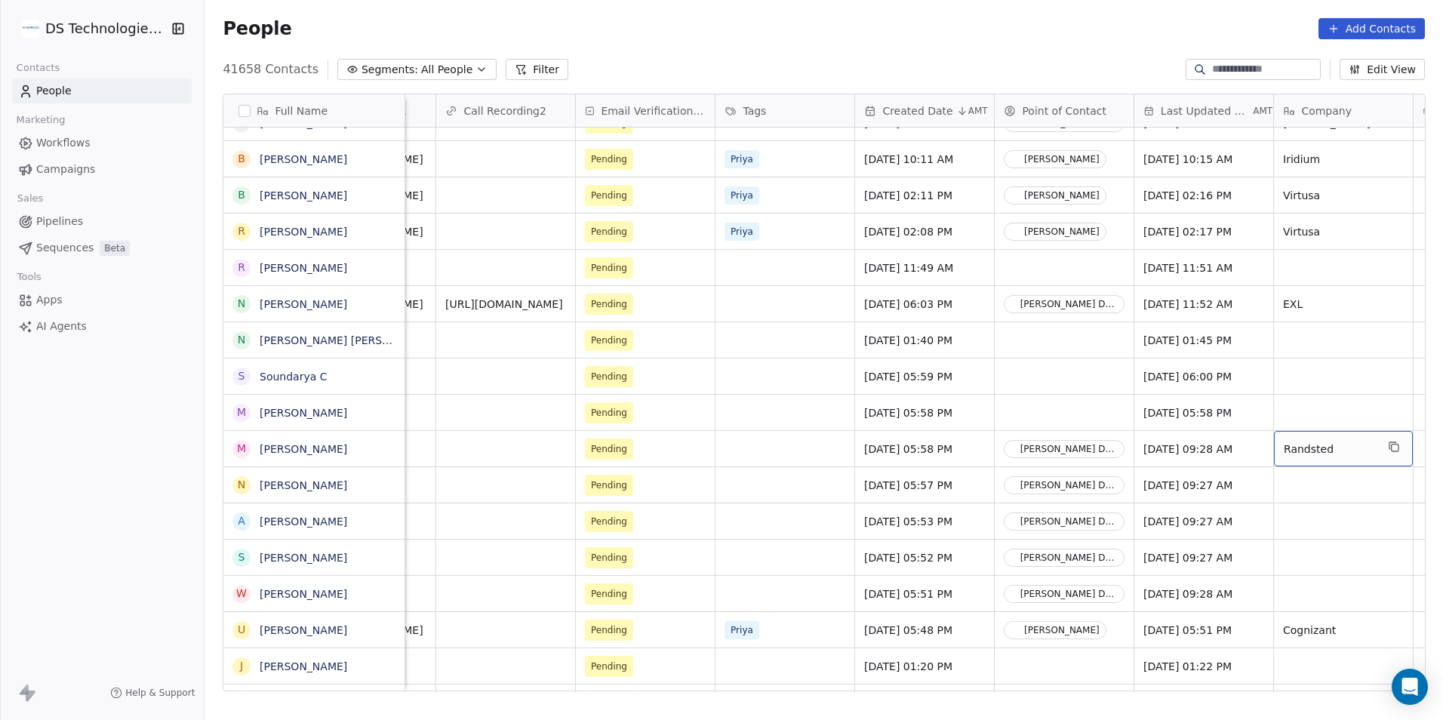
click at [1320, 443] on span "Randsted" at bounding box center [1330, 448] width 92 height 15
click at [1318, 450] on textarea "********" at bounding box center [1342, 454] width 137 height 47
type textarea "********"
click at [1333, 445] on textarea "********" at bounding box center [1342, 454] width 137 height 47
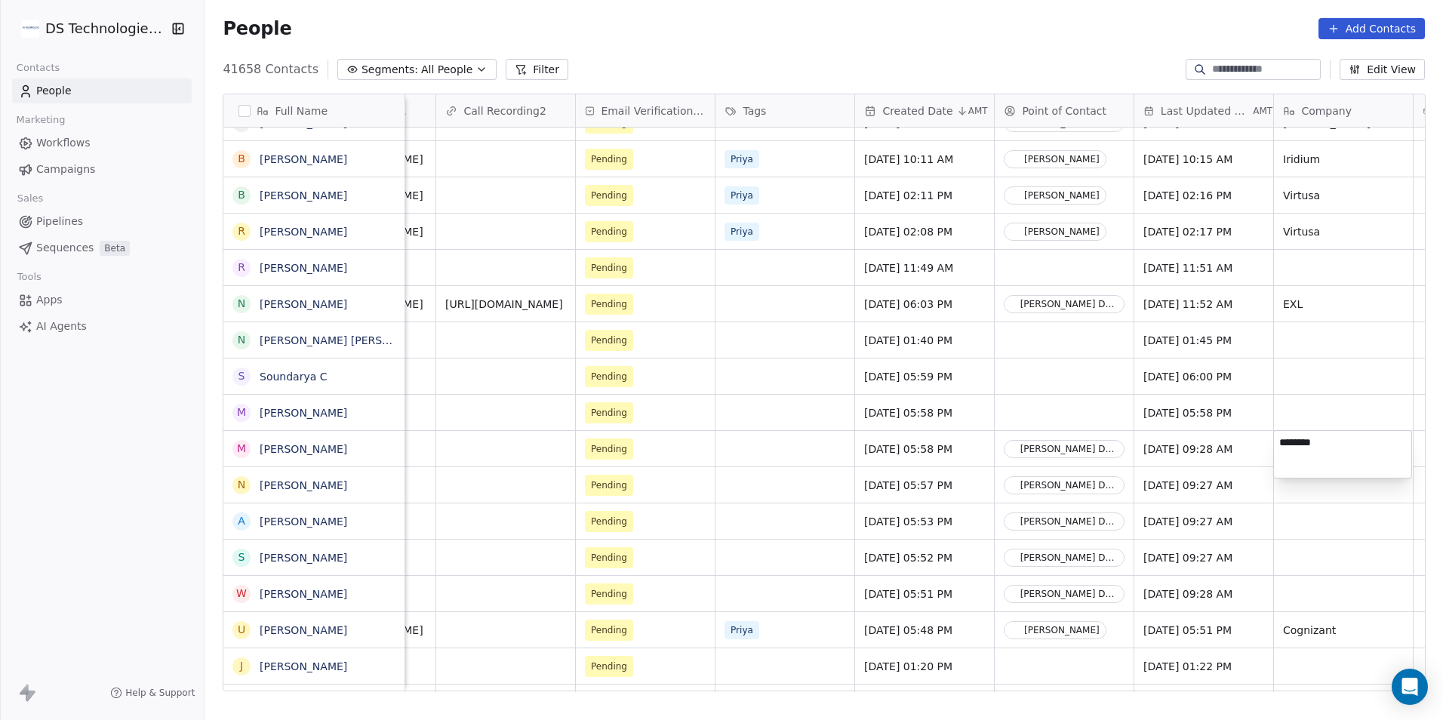
drag, startPoint x: 1333, startPoint y: 445, endPoint x: 1265, endPoint y: 441, distance: 68.0
click at [1265, 441] on html "DS Technologies Inc Contacts People Marketing Workflows Campaigns Sales Pipelin…" at bounding box center [721, 360] width 1443 height 720
click at [1353, 525] on html "DS Technologies Inc Contacts People Marketing Workflows Campaigns Sales Pipelin…" at bounding box center [721, 360] width 1443 height 720
click at [1331, 489] on div "grid" at bounding box center [1343, 484] width 139 height 35
type textarea "********"
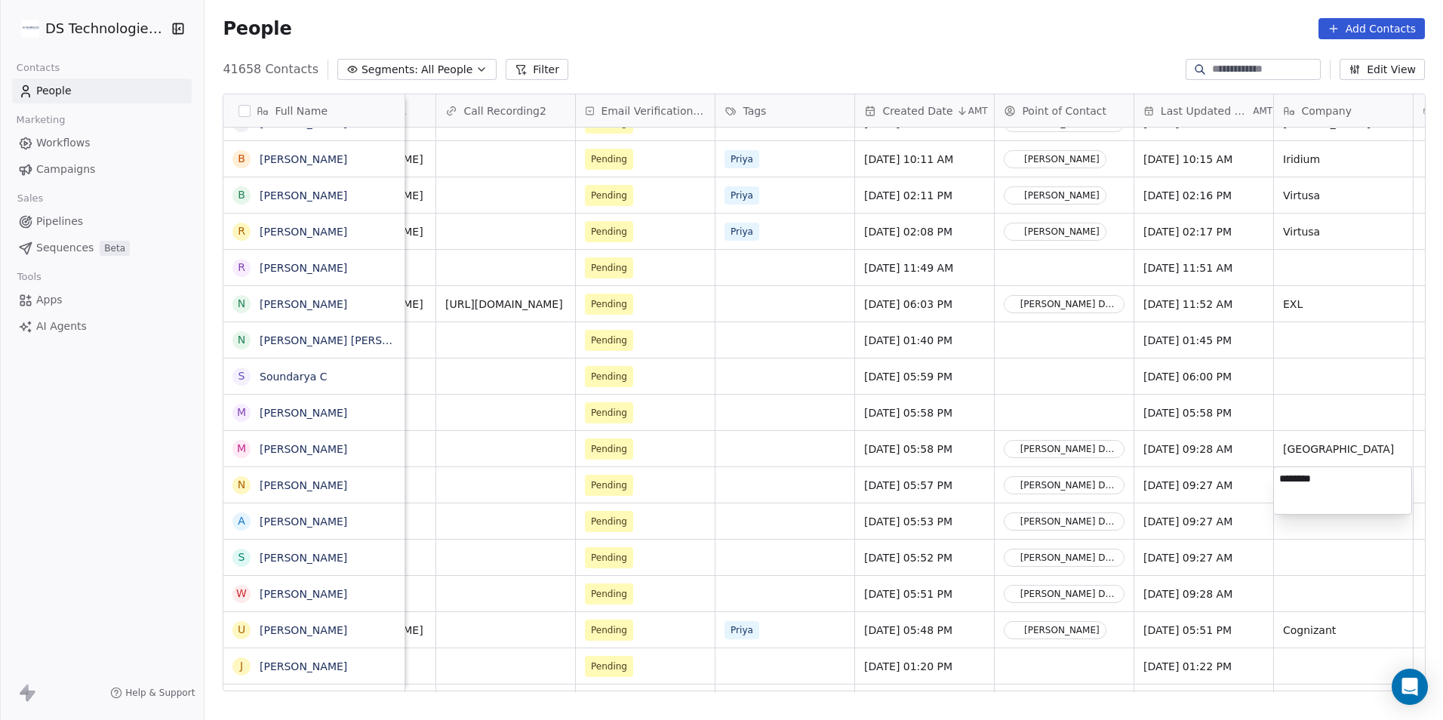
click at [1325, 526] on html "DS Technologies Inc Contacts People Marketing Workflows Campaigns Sales Pipelin…" at bounding box center [721, 360] width 1443 height 720
click at [1325, 521] on div "grid" at bounding box center [1343, 520] width 139 height 35
type textarea "********"
click at [1327, 555] on html "DS Technologies Inc Contacts People Marketing Workflows Campaigns Sales Pipelin…" at bounding box center [721, 360] width 1443 height 720
click at [1327, 556] on div "grid" at bounding box center [1343, 557] width 139 height 35
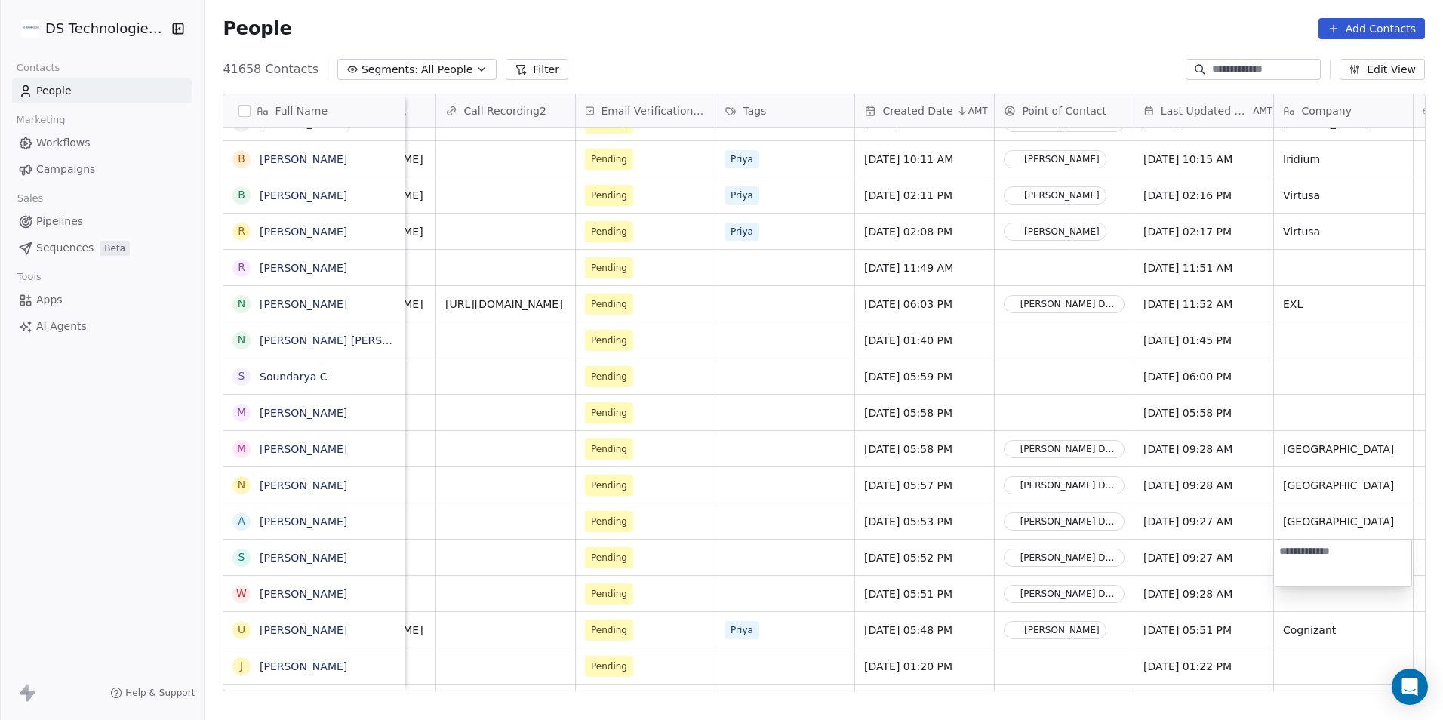
type textarea "********"
click at [1322, 592] on html "DS Technologies Inc Contacts People Marketing Workflows Campaigns Sales Pipelin…" at bounding box center [721, 360] width 1443 height 720
click at [1322, 592] on div "grid" at bounding box center [1343, 593] width 139 height 35
type textarea "********"
click at [1194, 577] on html "DS Technologies Inc Contacts People Marketing Workflows Campaigns Sales Pipelin…" at bounding box center [721, 360] width 1443 height 720
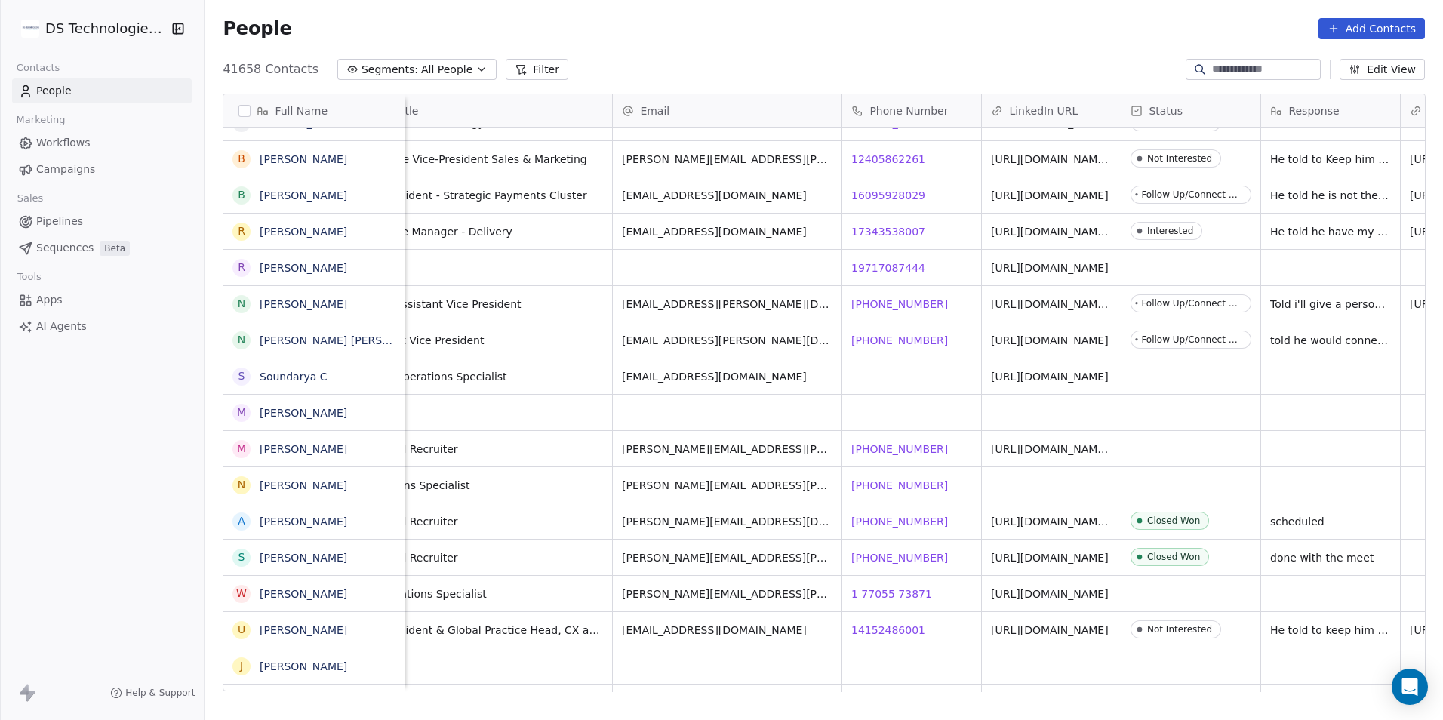
scroll to position [0, 0]
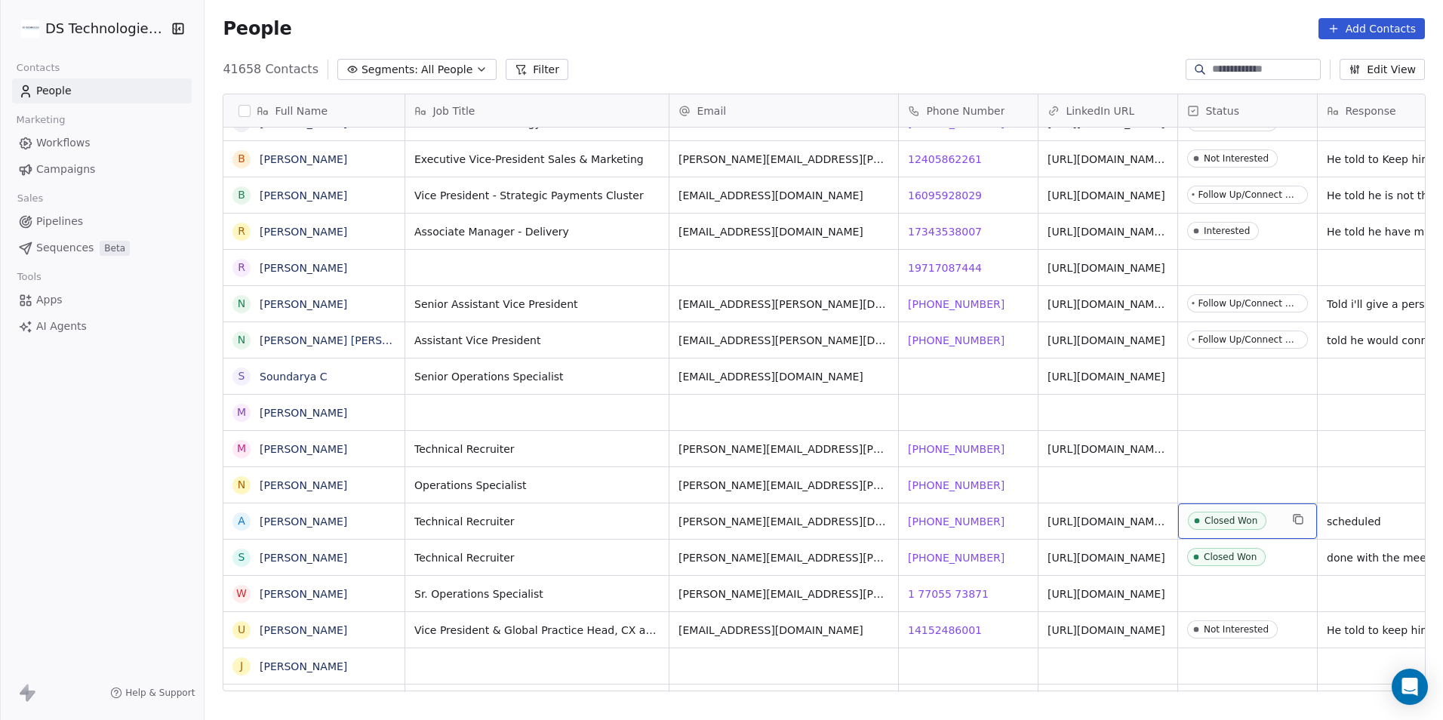
click at [1278, 517] on span "Closed Won" at bounding box center [1234, 521] width 92 height 19
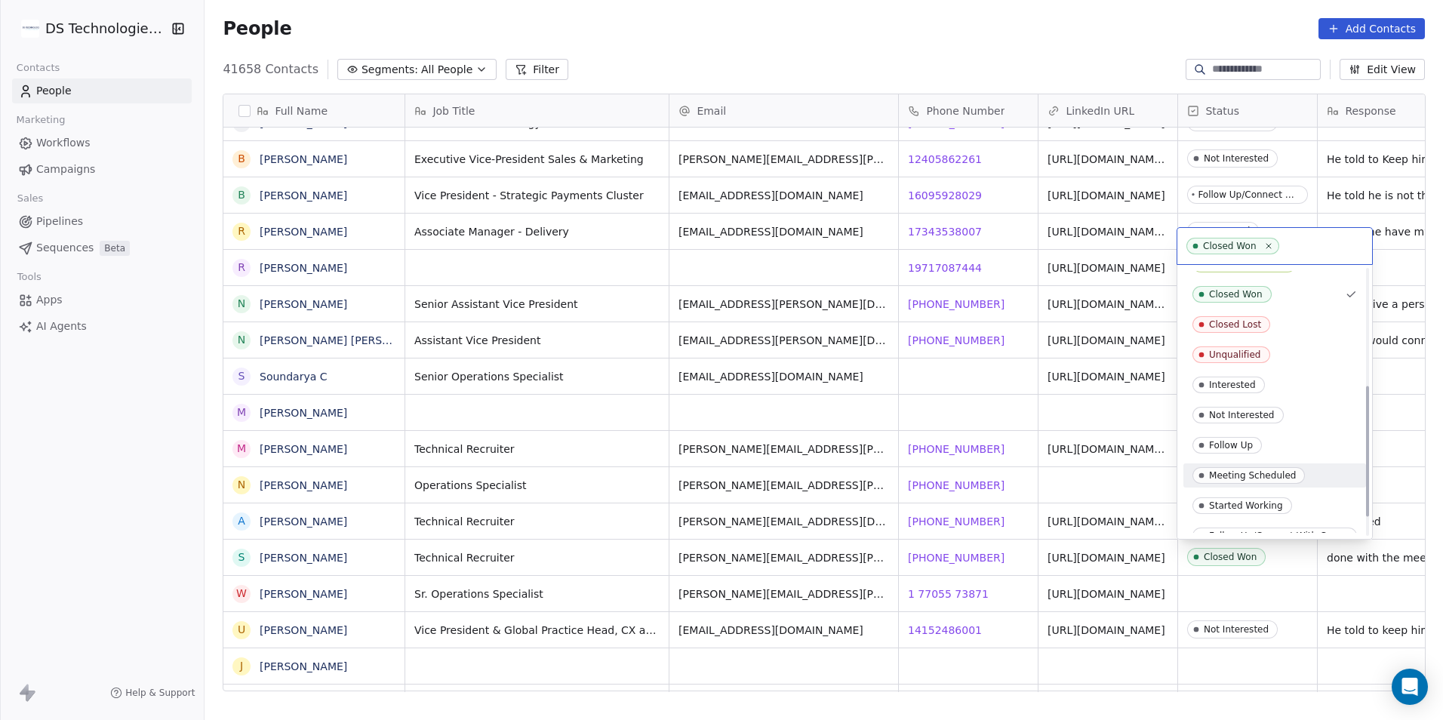
scroll to position [275, 0]
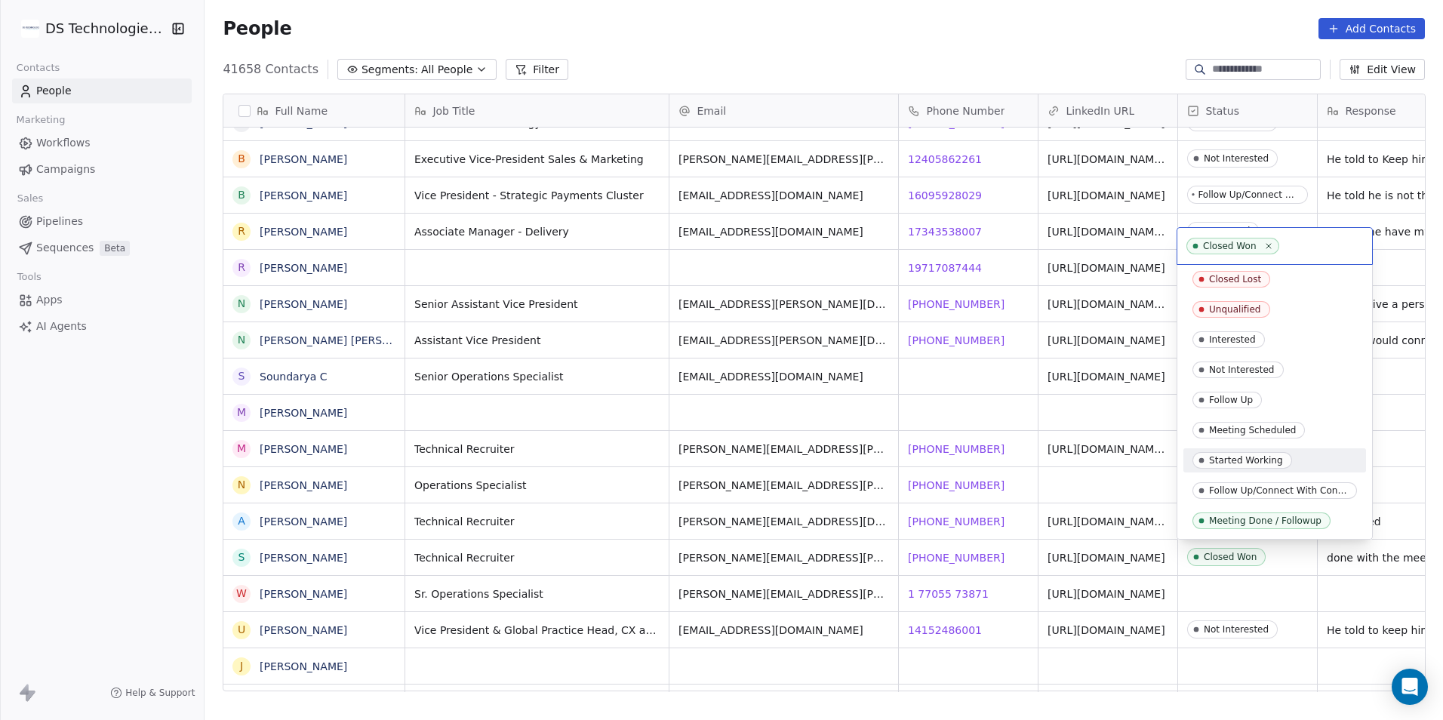
click at [1256, 456] on div "Started Working" at bounding box center [1246, 460] width 74 height 11
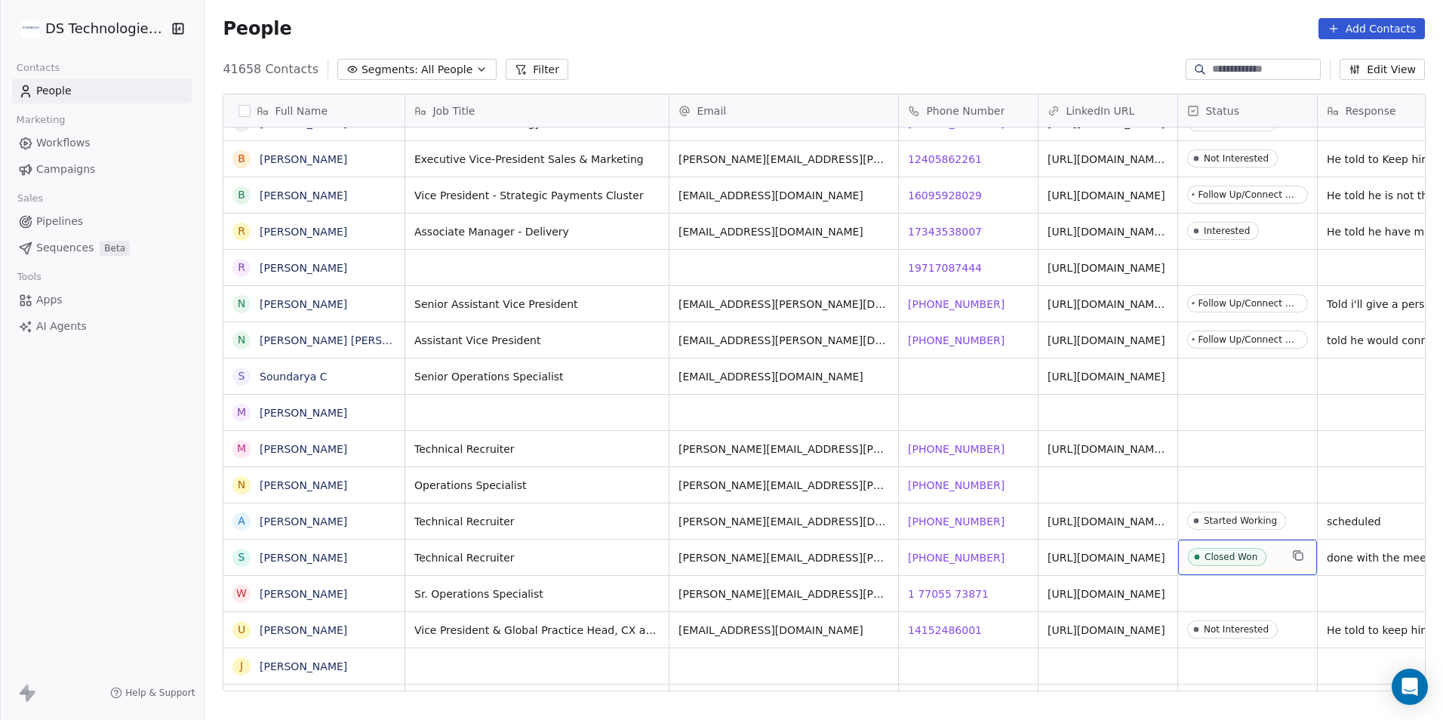
click at [1277, 555] on span "Closed Won" at bounding box center [1234, 557] width 92 height 19
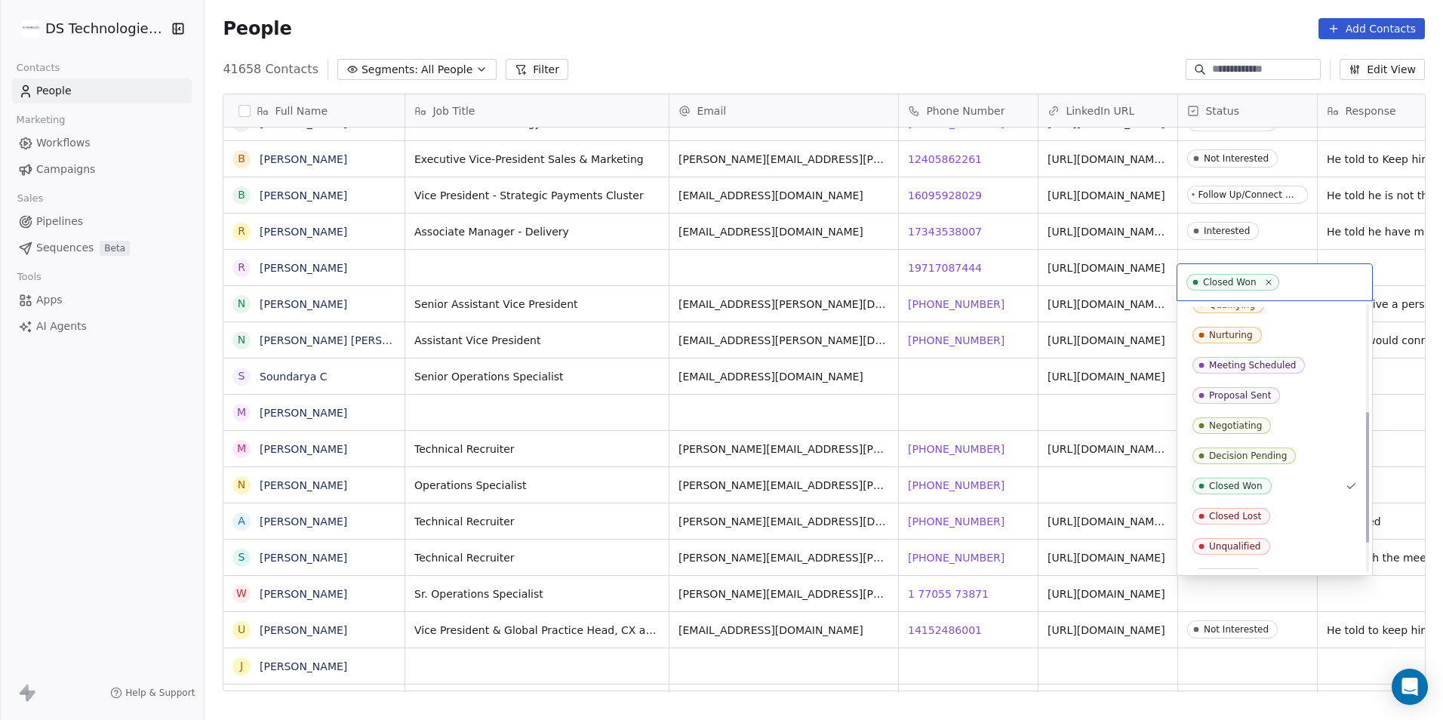
scroll to position [230, 0]
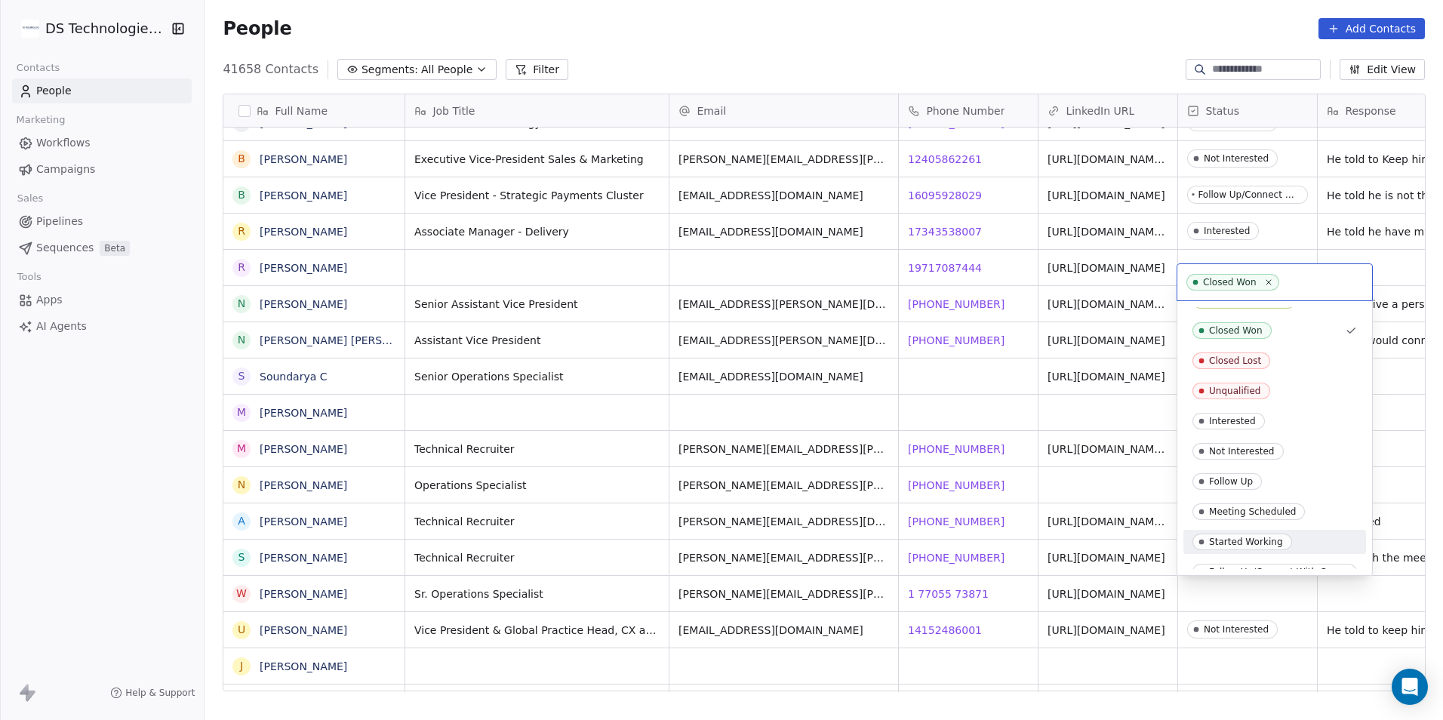
click at [1249, 544] on div "Started Working" at bounding box center [1246, 542] width 74 height 11
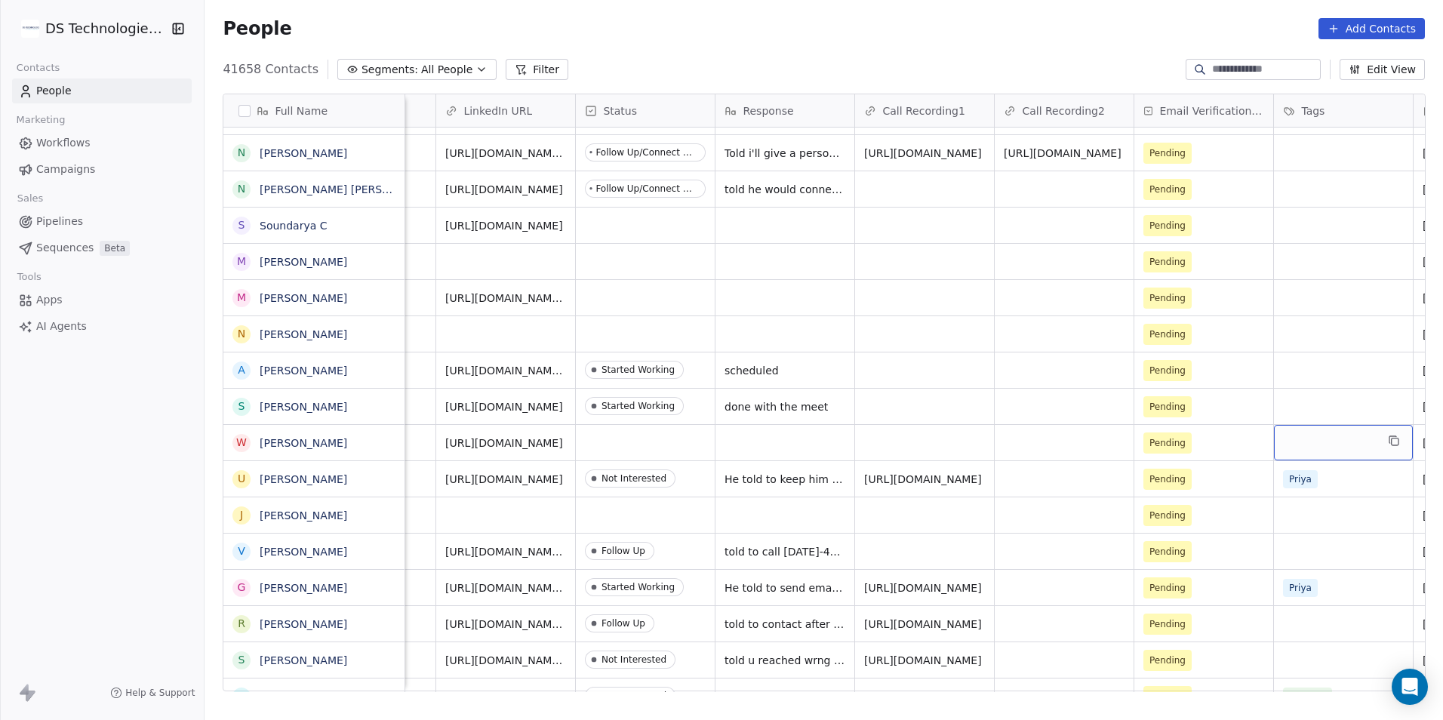
scroll to position [0, 742]
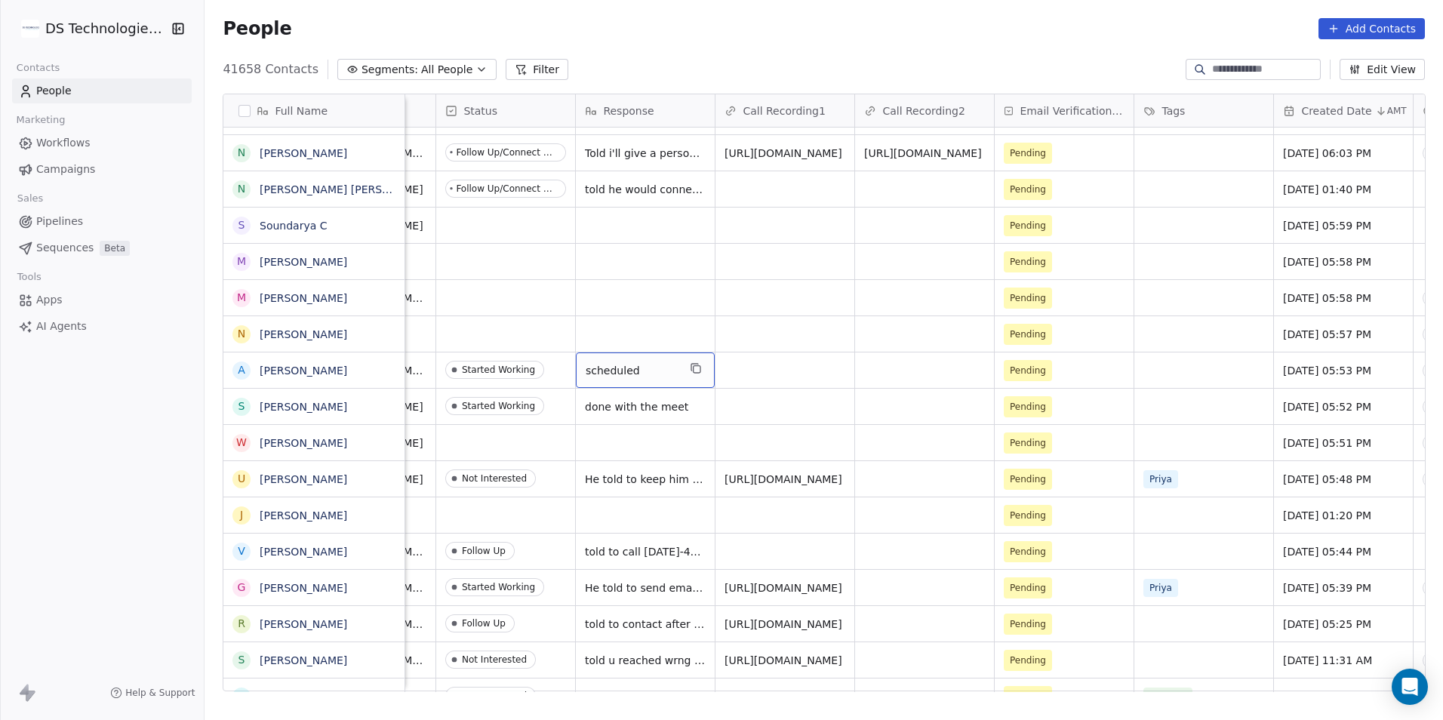
click at [644, 365] on span "scheduled" at bounding box center [632, 370] width 92 height 15
type textarea "*********"
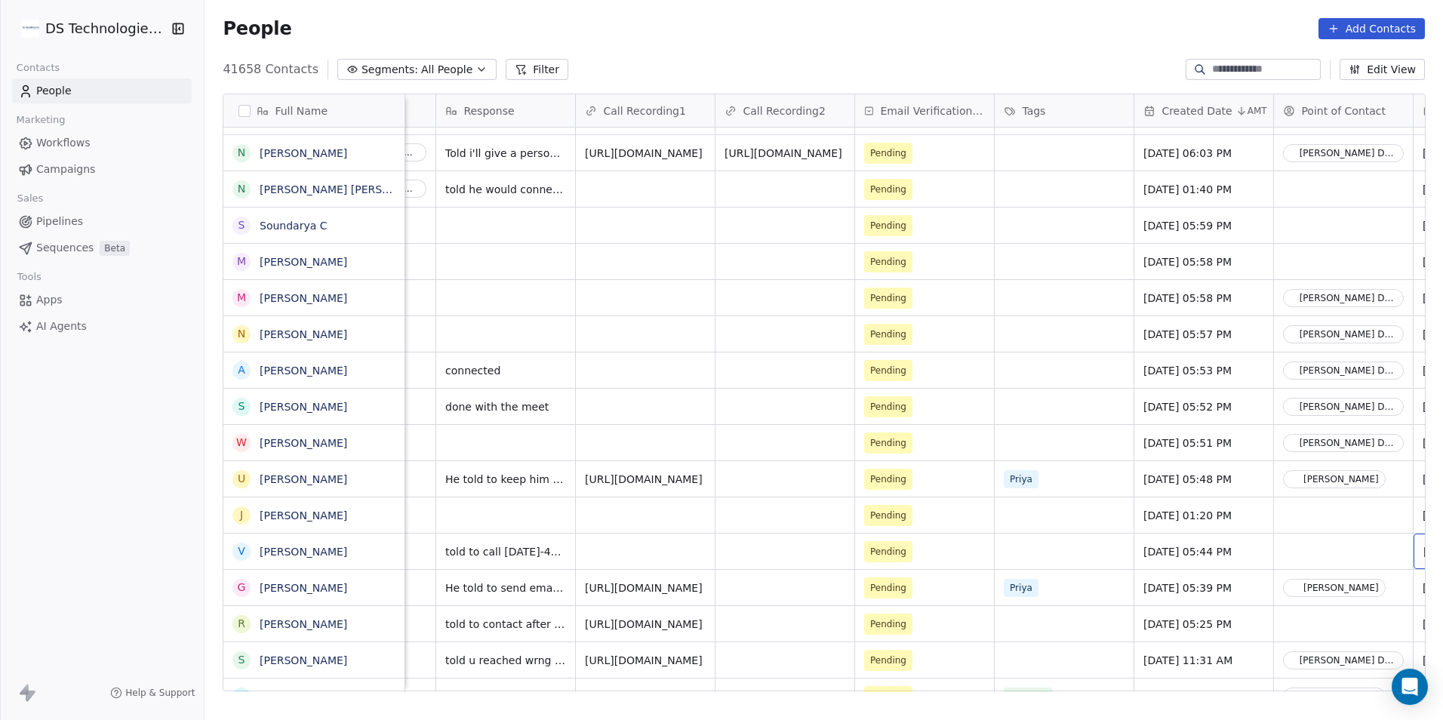
scroll to position [0, 1021]
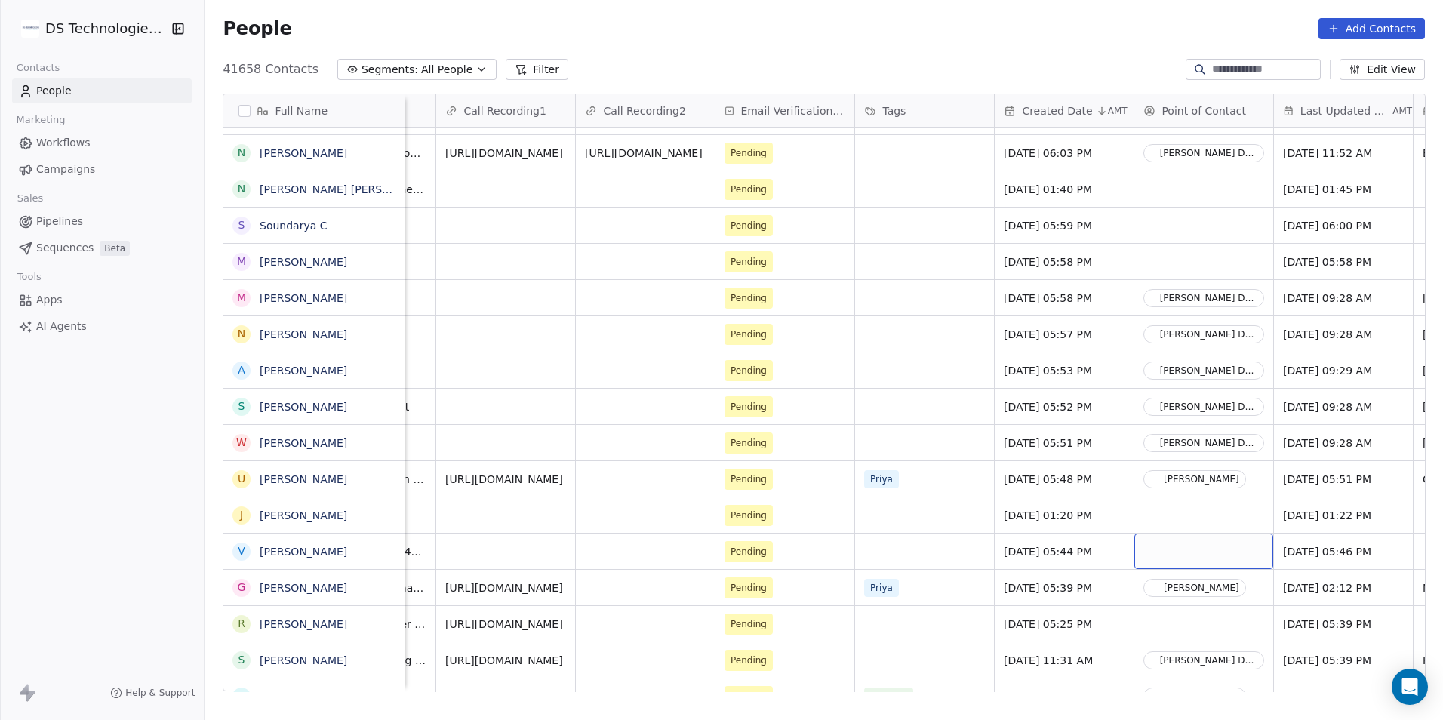
click at [1179, 555] on div "grid" at bounding box center [1203, 551] width 139 height 35
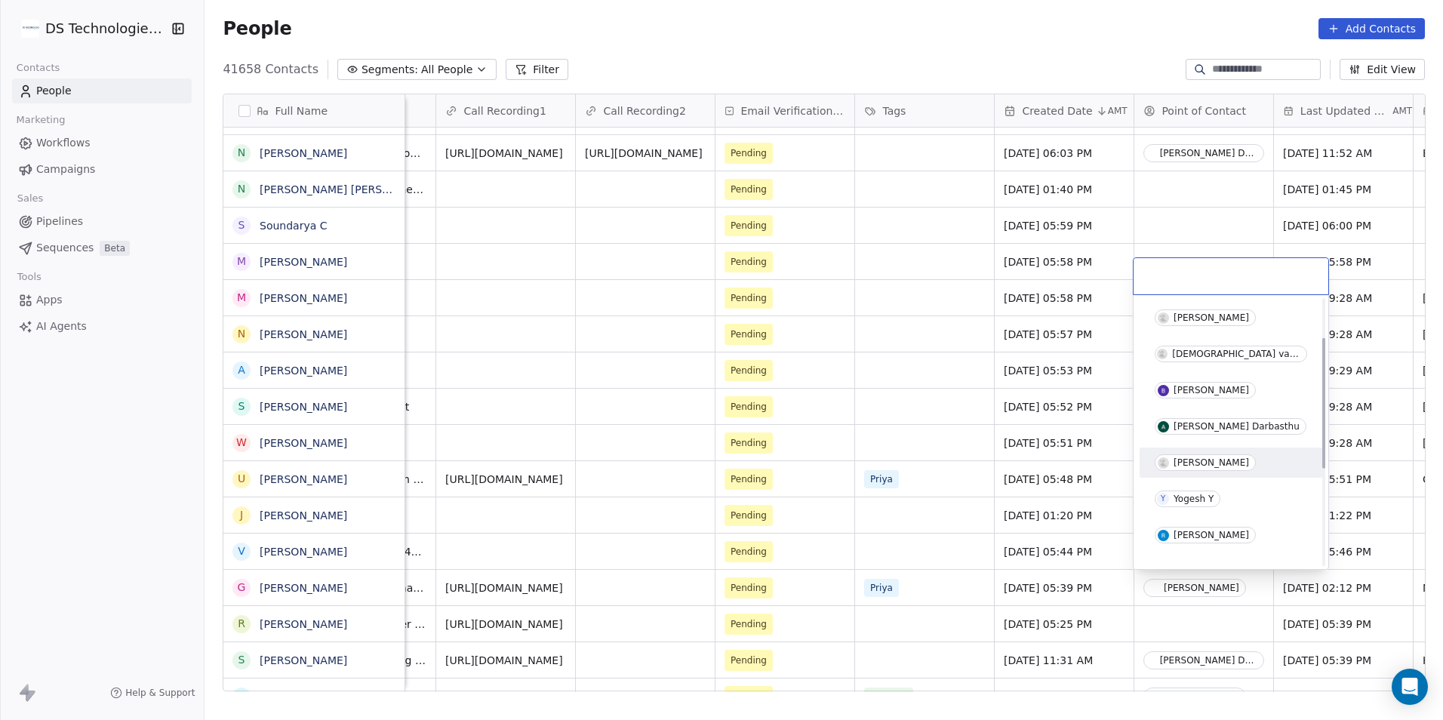
scroll to position [151, 0]
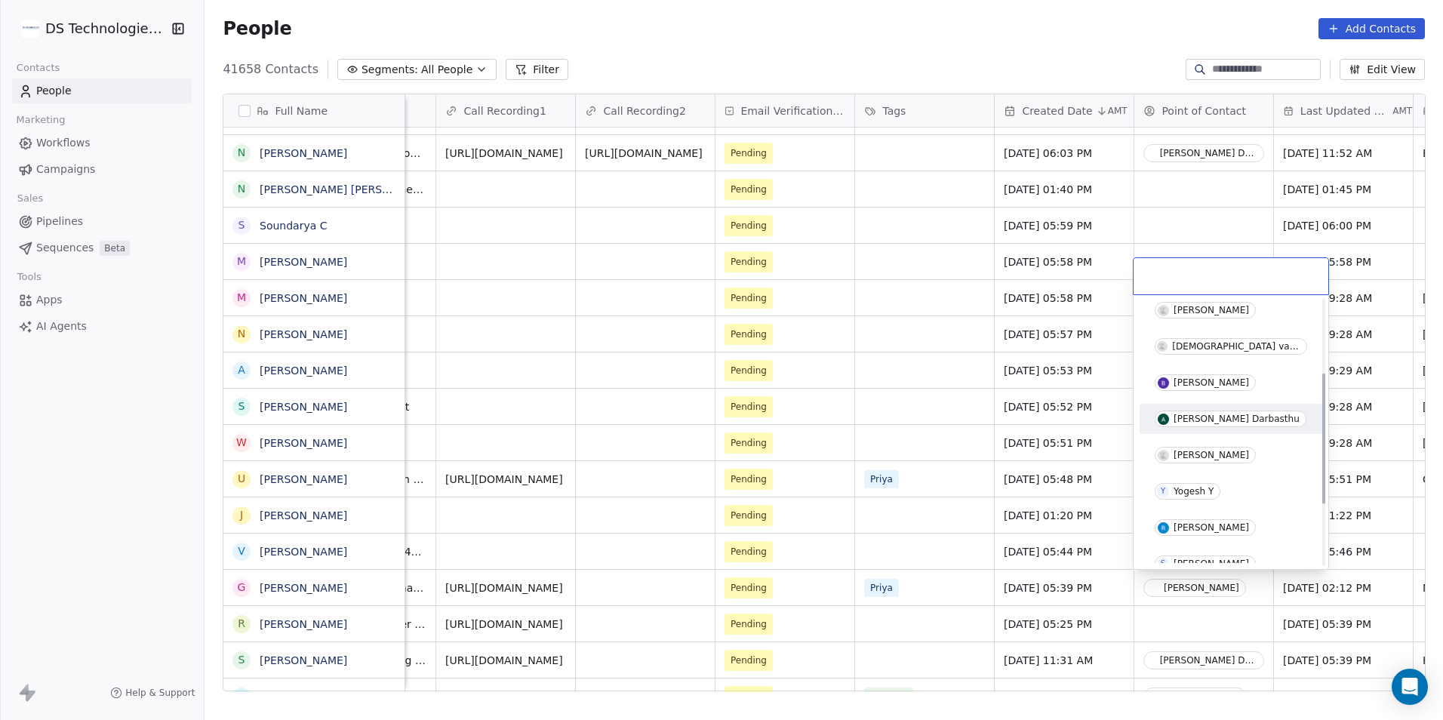
click at [1230, 417] on div "[PERSON_NAME] Darbasthu" at bounding box center [1237, 419] width 126 height 11
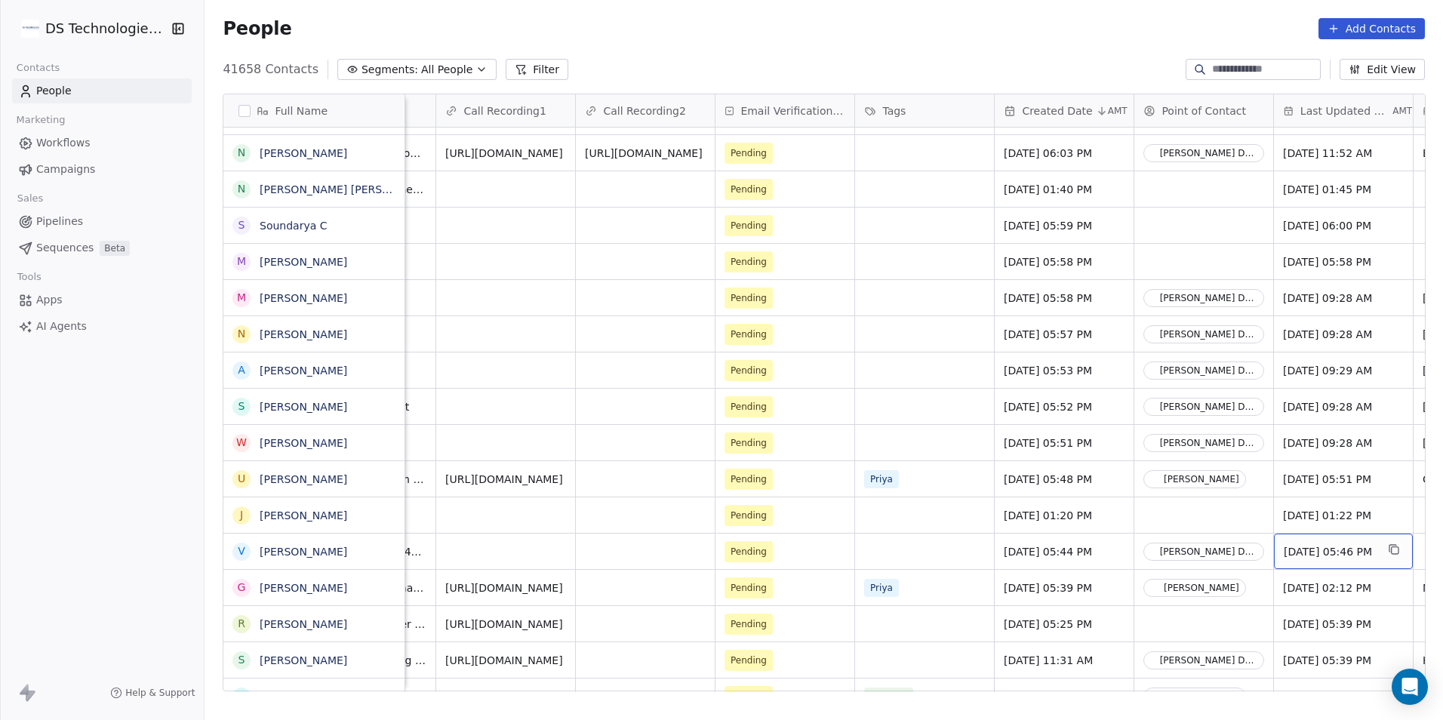
scroll to position [0, 1161]
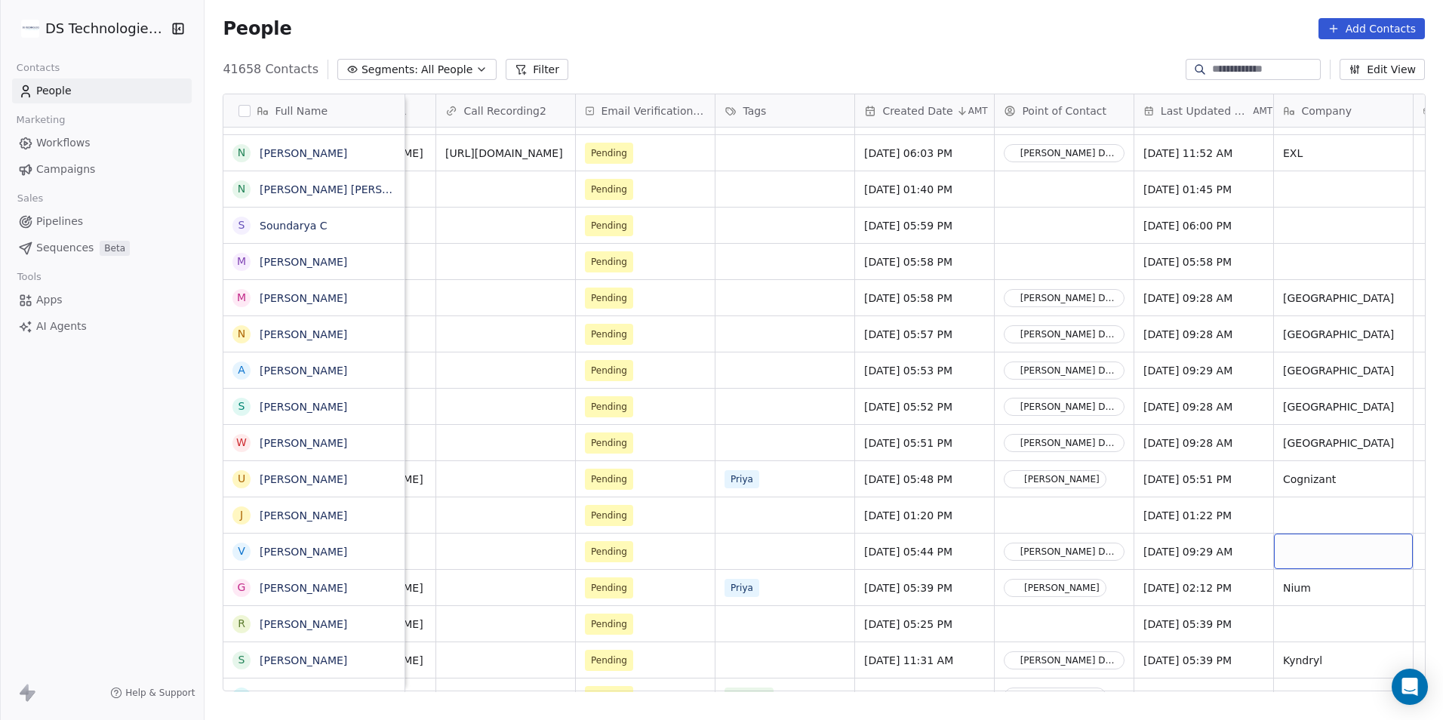
click at [1288, 546] on div "grid" at bounding box center [1343, 551] width 139 height 35
type textarea "***"
click at [1073, 619] on div "grid" at bounding box center [1064, 623] width 139 height 35
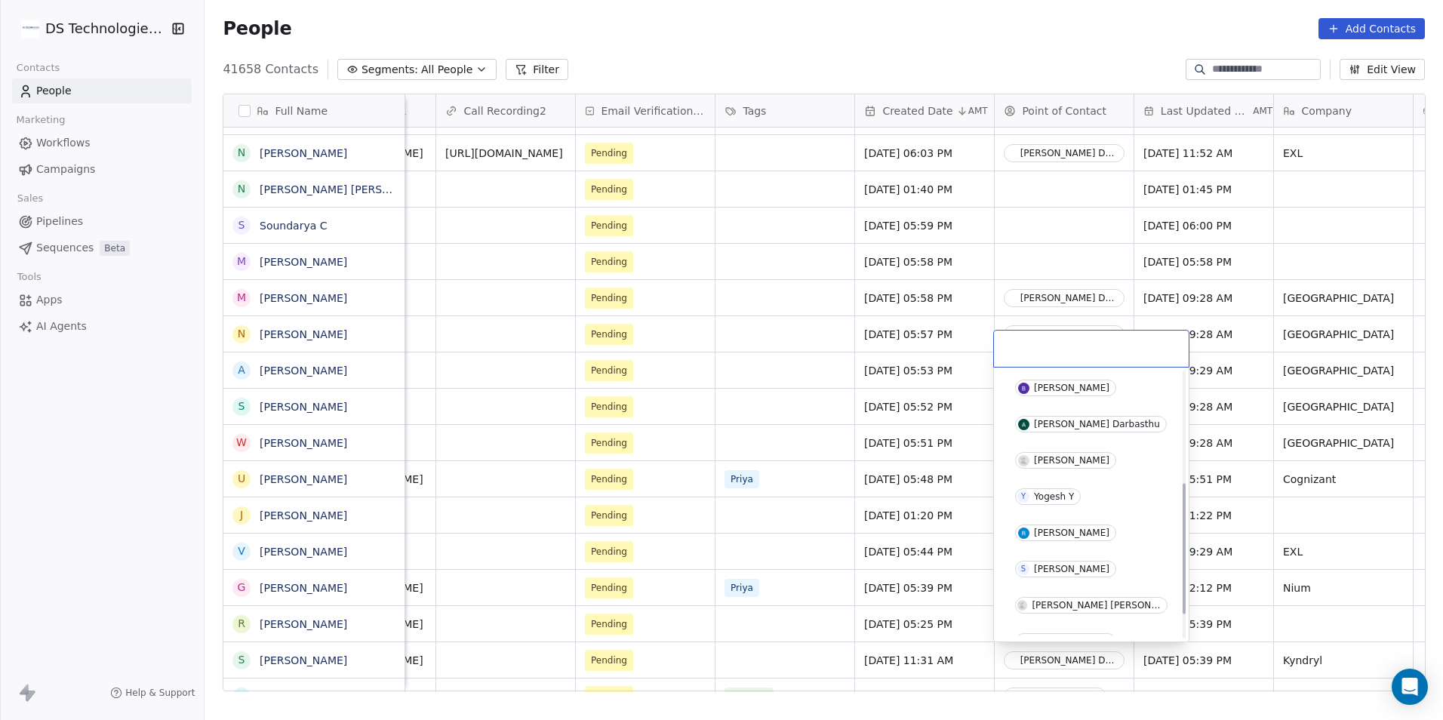
scroll to position [226, 0]
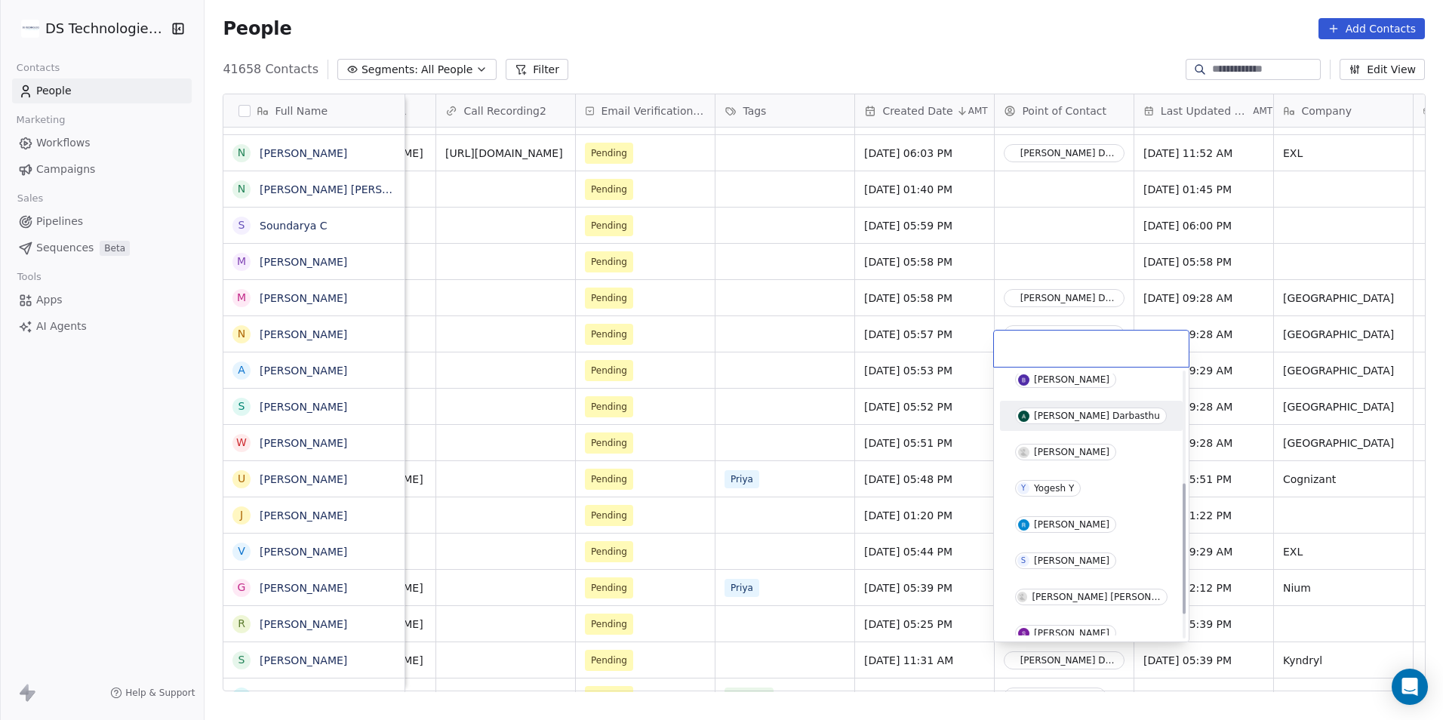
click at [1124, 411] on div "[PERSON_NAME] Darbasthu" at bounding box center [1091, 416] width 152 height 17
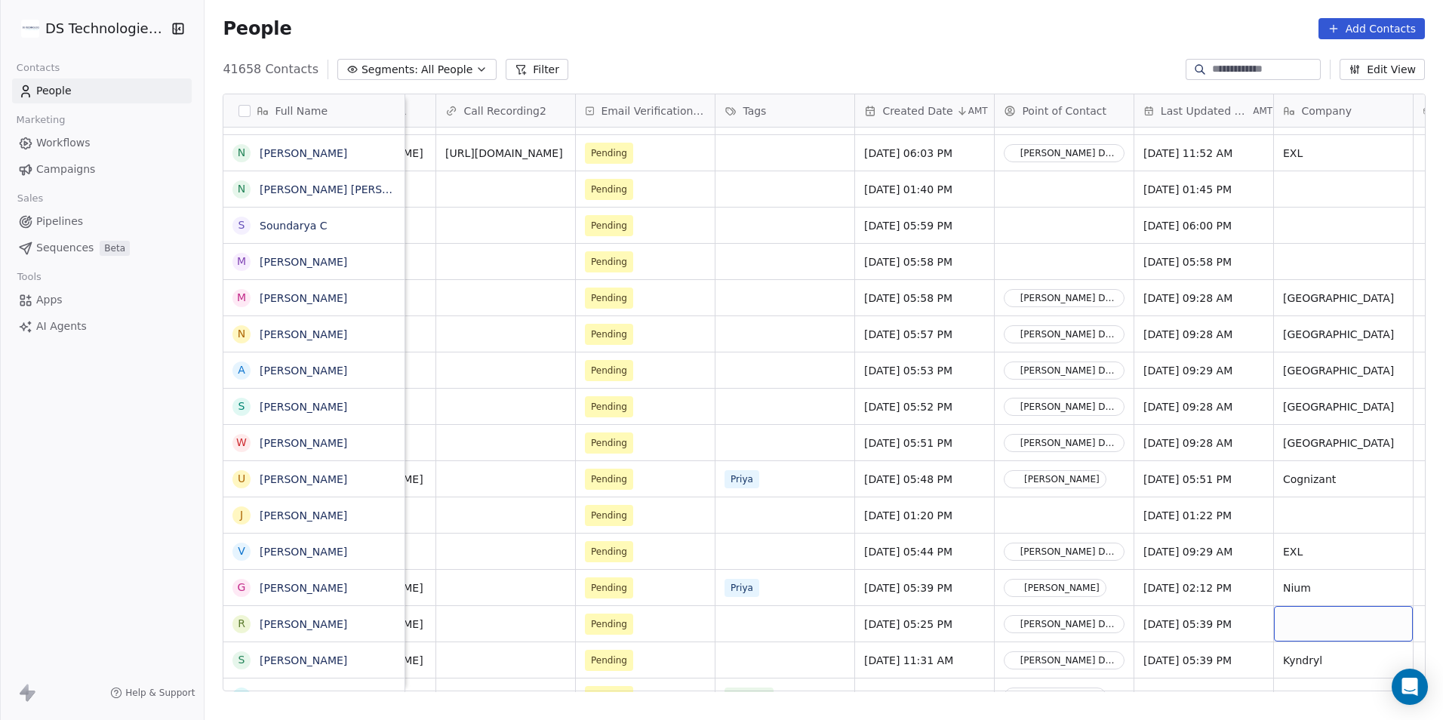
click at [1357, 624] on div "grid" at bounding box center [1343, 623] width 139 height 35
type textarea "**********"
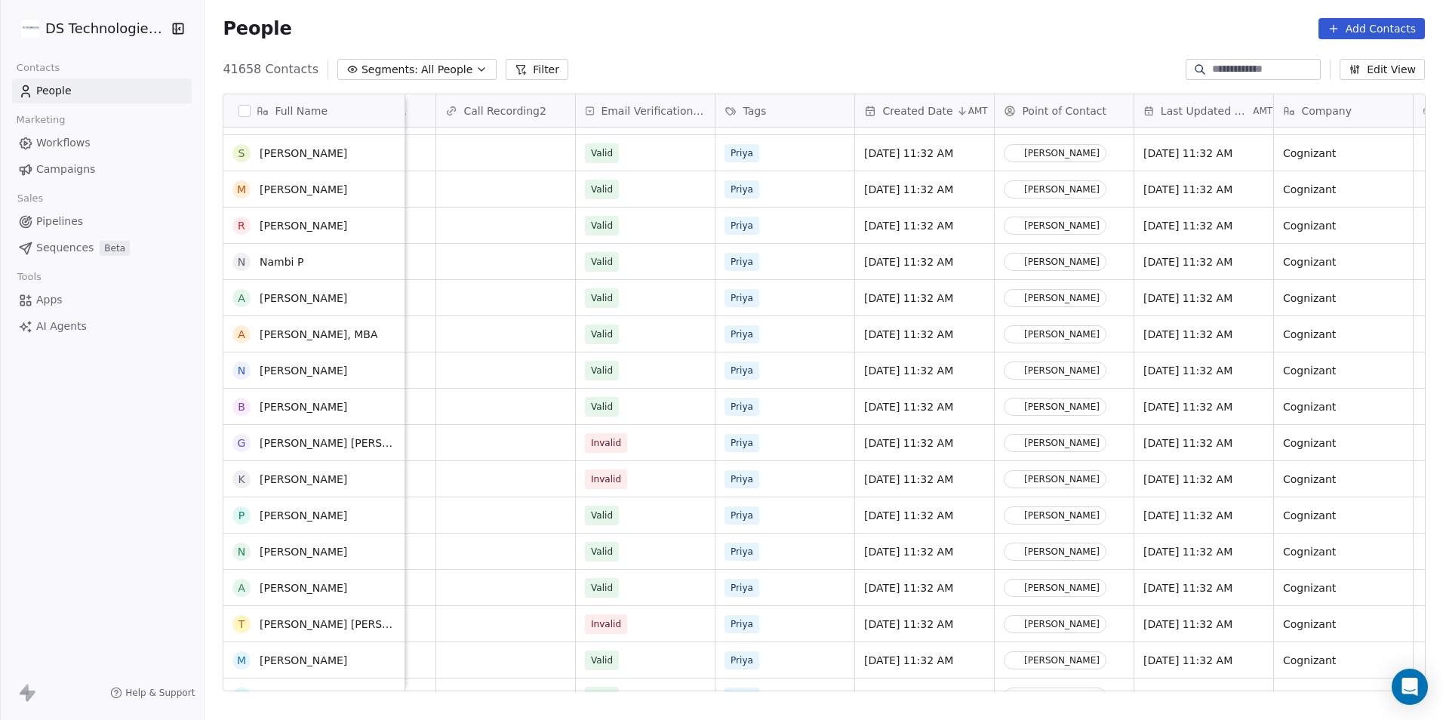
scroll to position [0, 0]
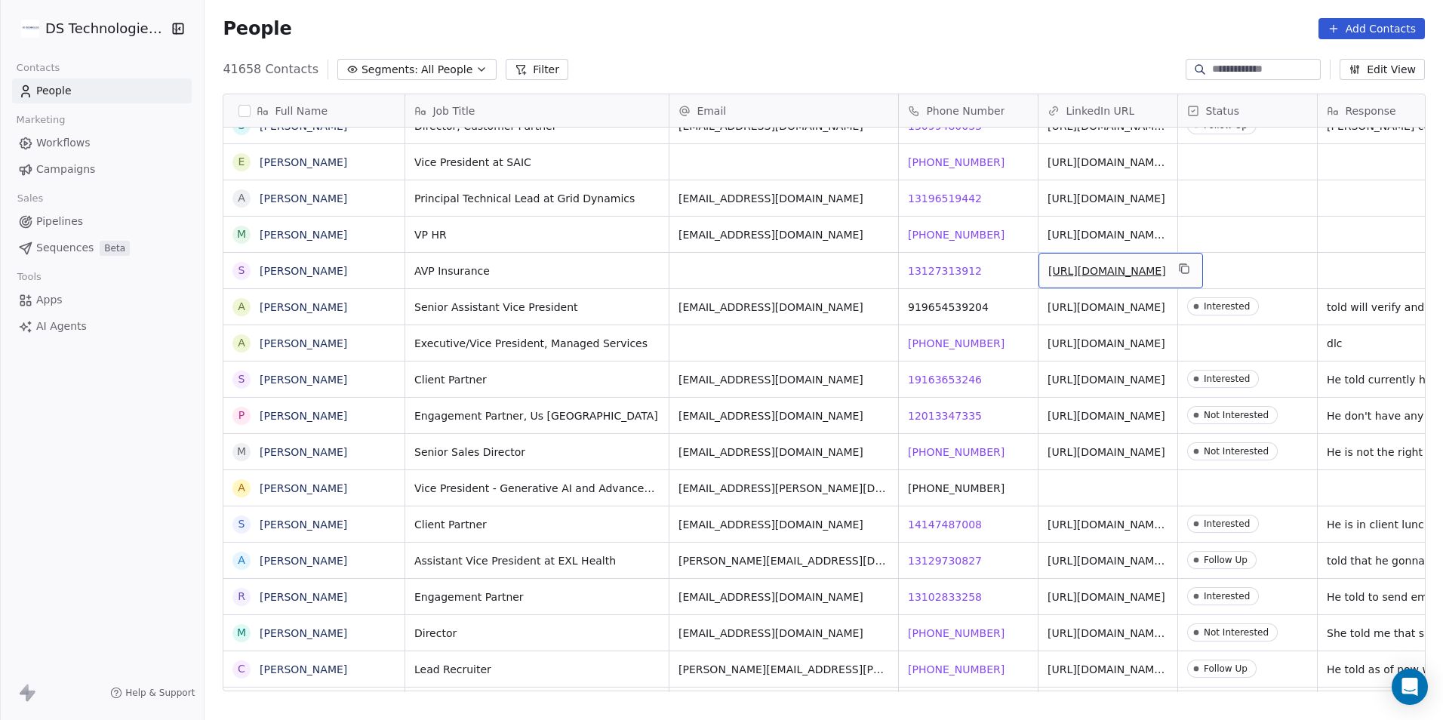
click at [1094, 274] on link "[URL][DOMAIN_NAME]" at bounding box center [1107, 271] width 118 height 12
click at [1152, 332] on html "DS Technologies Inc Contacts People Marketing Workflows Campaigns Sales Pipelin…" at bounding box center [721, 360] width 1443 height 720
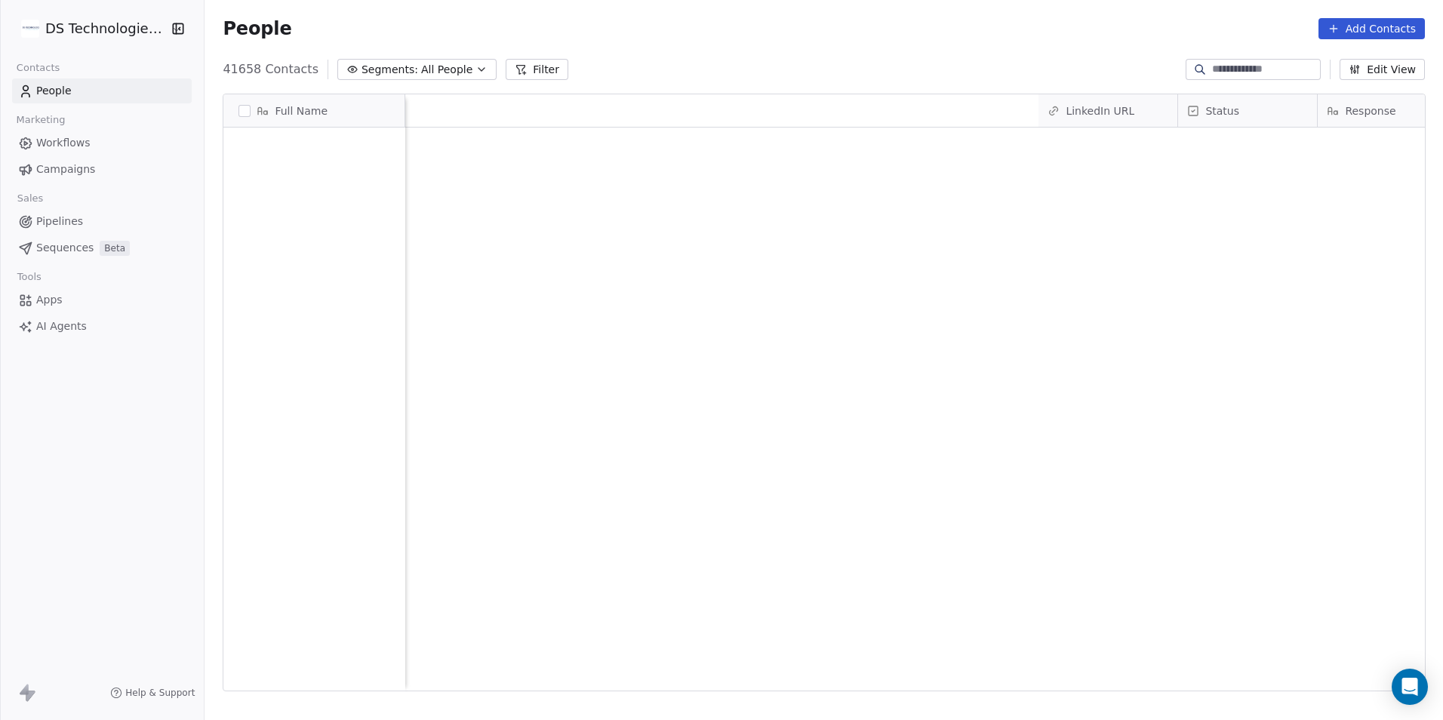
scroll to position [622, 1228]
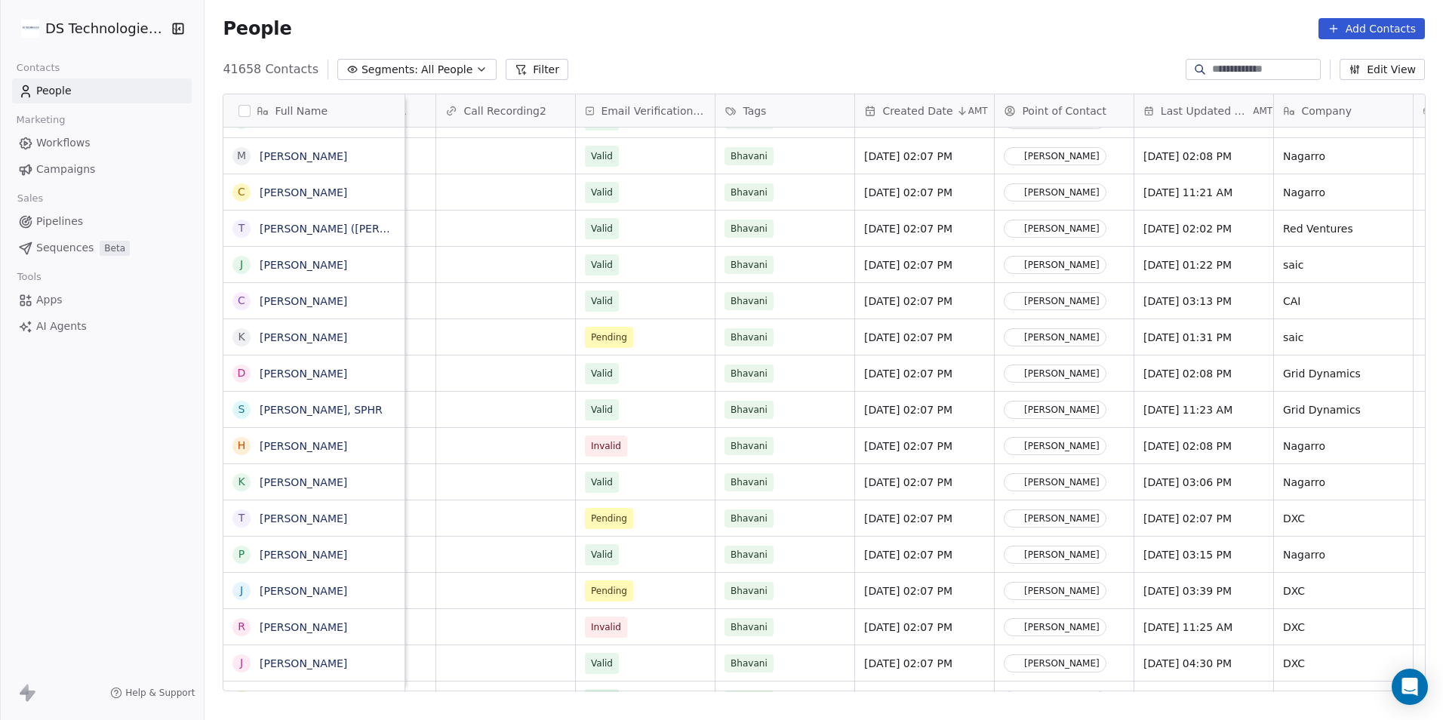
click at [1239, 83] on div "Full Name M [PERSON_NAME] A [PERSON_NAME] S [PERSON_NAME] A [PERSON_NAME] R [PE…" at bounding box center [824, 399] width 1238 height 634
click at [1244, 61] on div at bounding box center [1253, 69] width 135 height 21
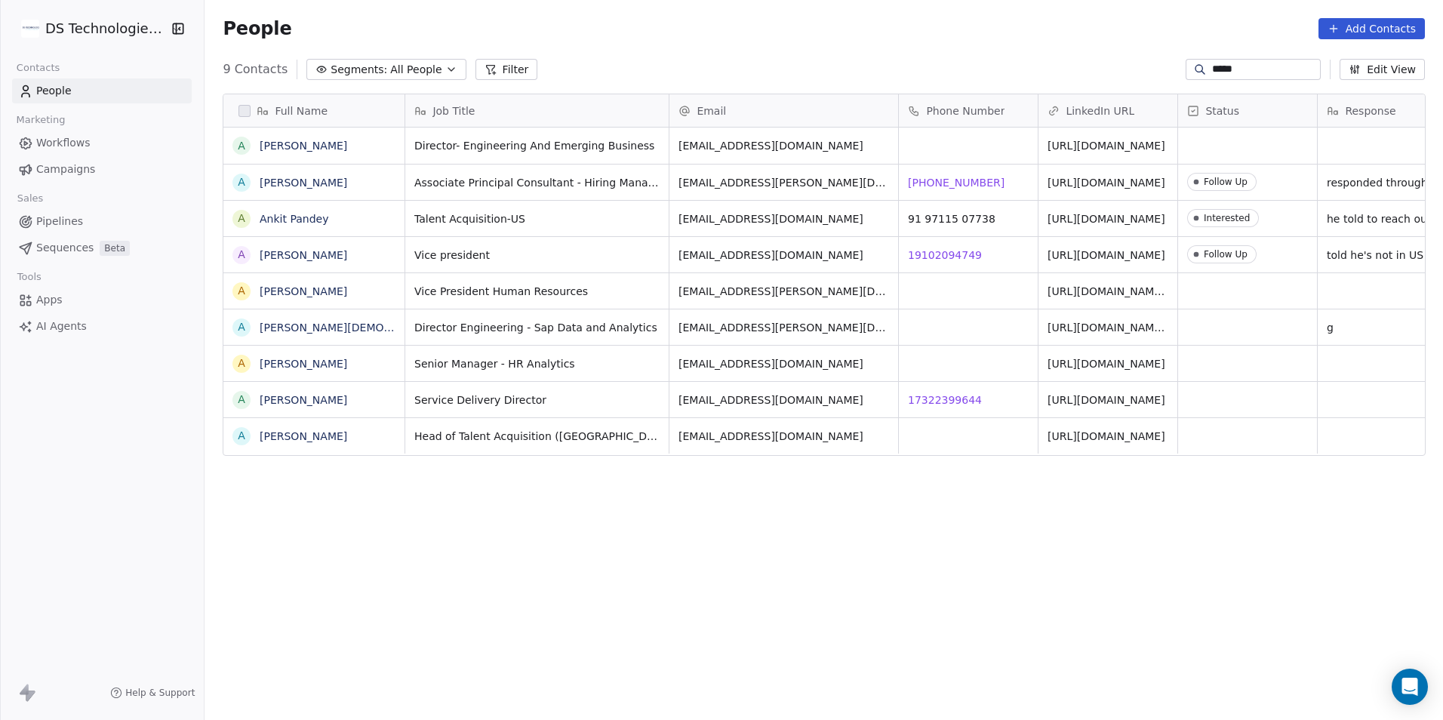
type input "*****"
